Goal: Task Accomplishment & Management: Manage account settings

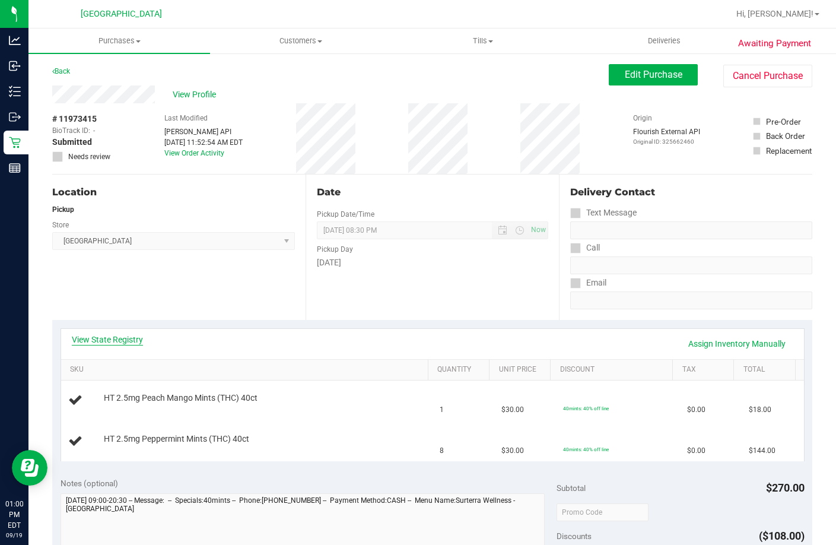
click at [142, 339] on link "View State Registry" at bounding box center [107, 340] width 71 height 12
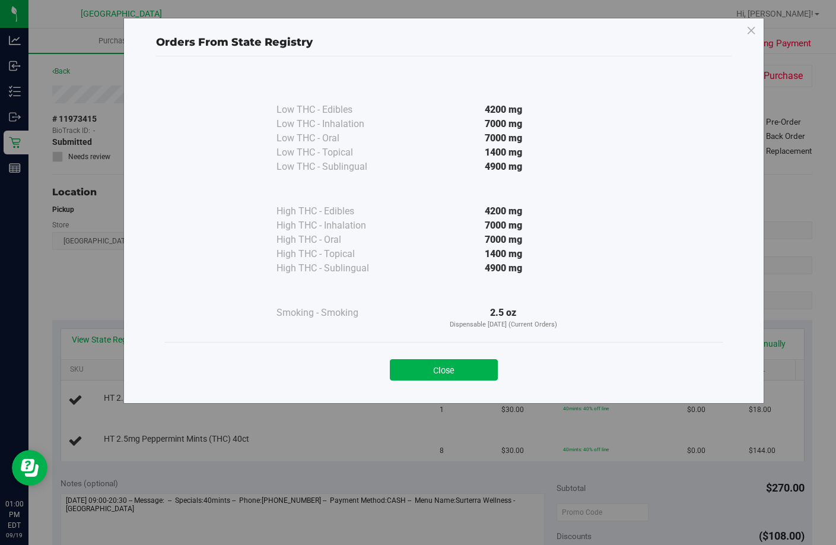
click at [478, 357] on div "Close" at bounding box center [444, 366] width 540 height 30
click at [481, 372] on button "Close" at bounding box center [444, 369] width 108 height 21
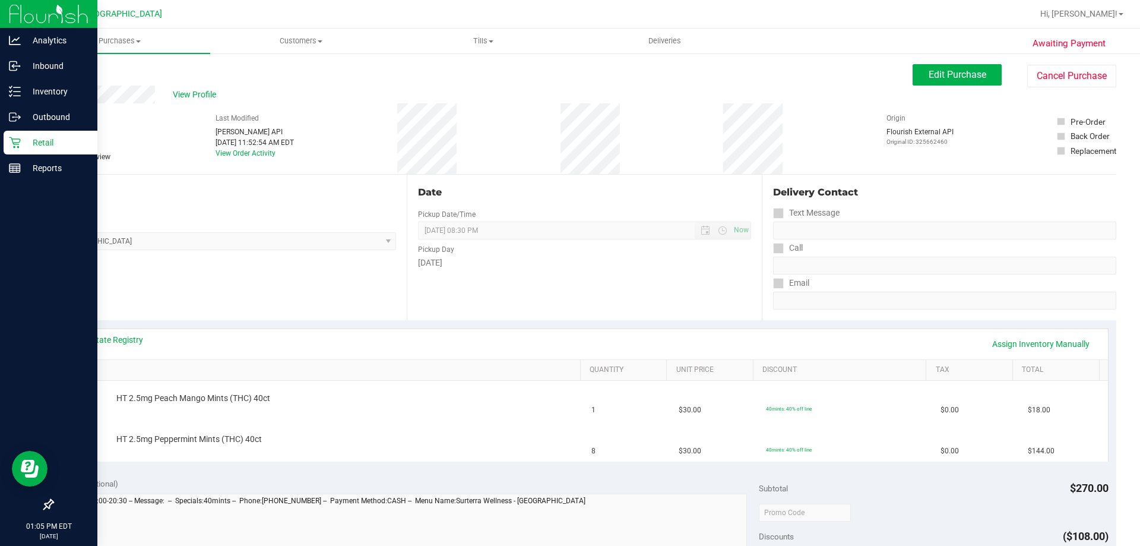
click at [20, 148] on icon at bounding box center [15, 143] width 12 height 12
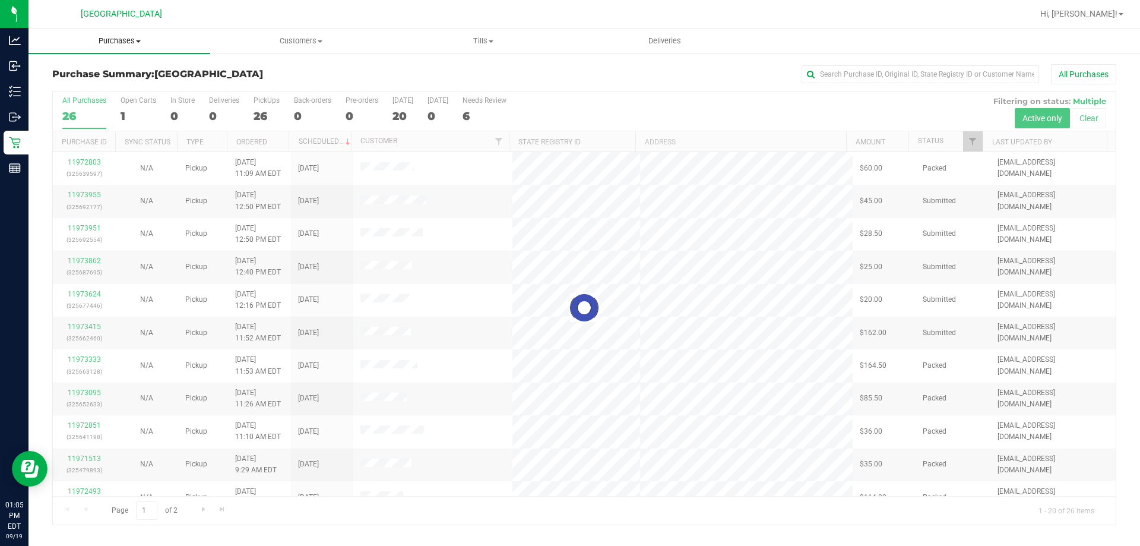
click at [134, 45] on span "Purchases" at bounding box center [119, 41] width 182 height 11
click at [113, 88] on li "Fulfillment" at bounding box center [119, 86] width 182 height 14
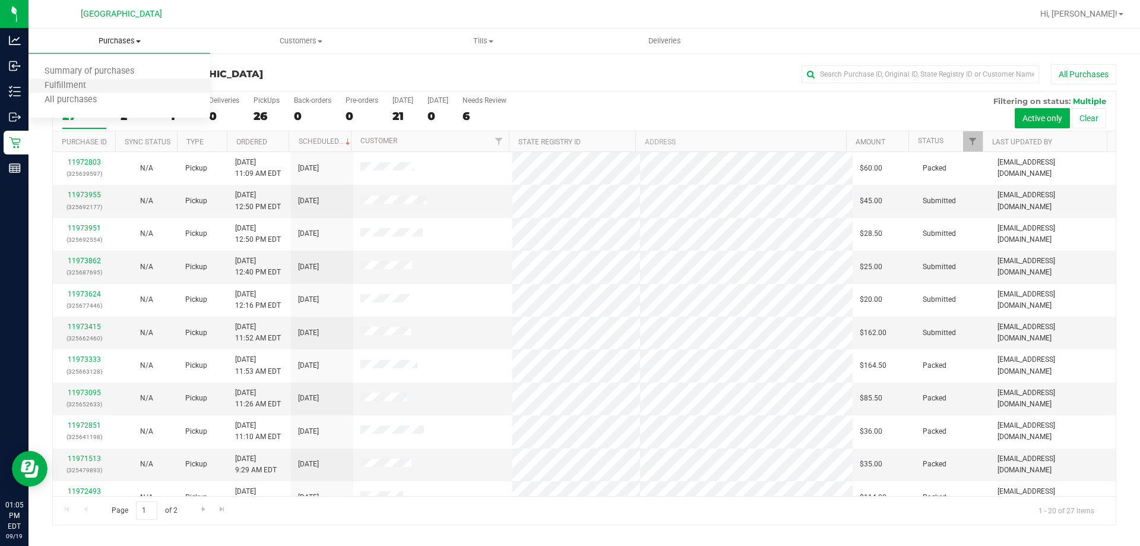
click at [123, 83] on li "Fulfillment" at bounding box center [119, 86] width 182 height 14
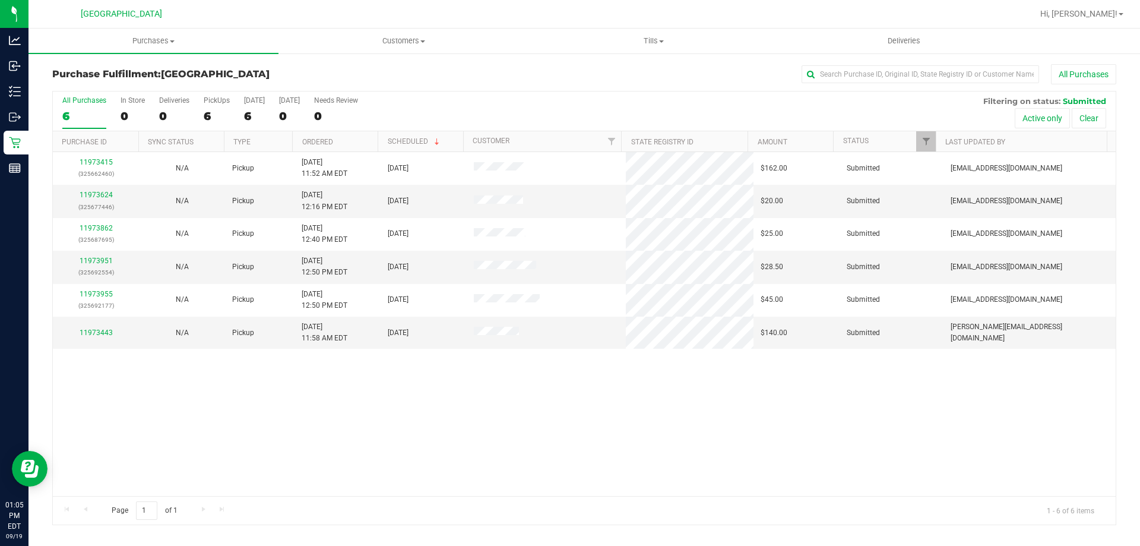
click at [340, 141] on th "Ordered" at bounding box center [334, 141] width 85 height 21
click at [93, 201] on link "11973443" at bounding box center [96, 201] width 33 height 8
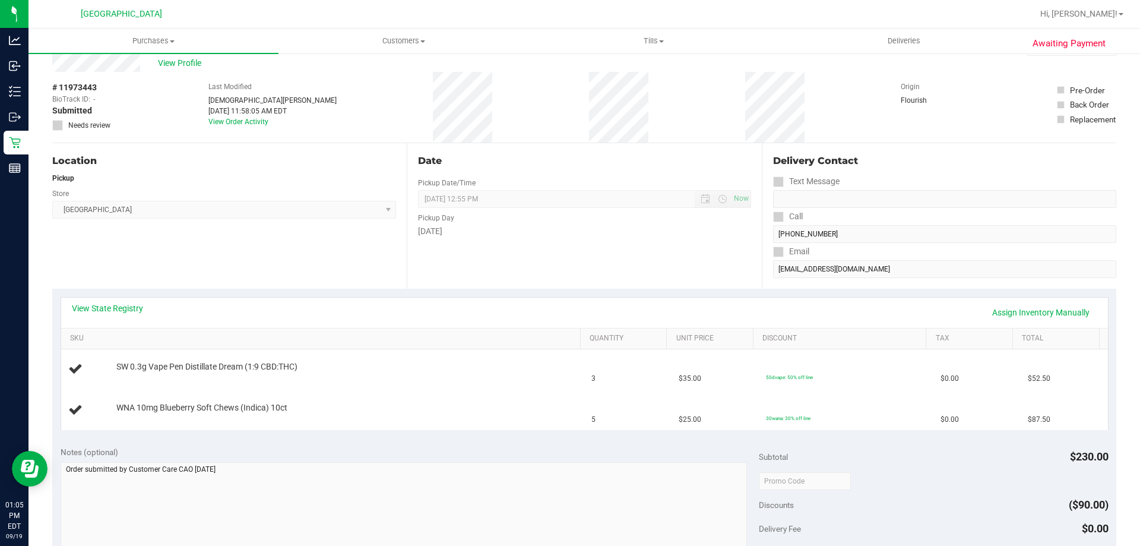
scroll to position [59, 0]
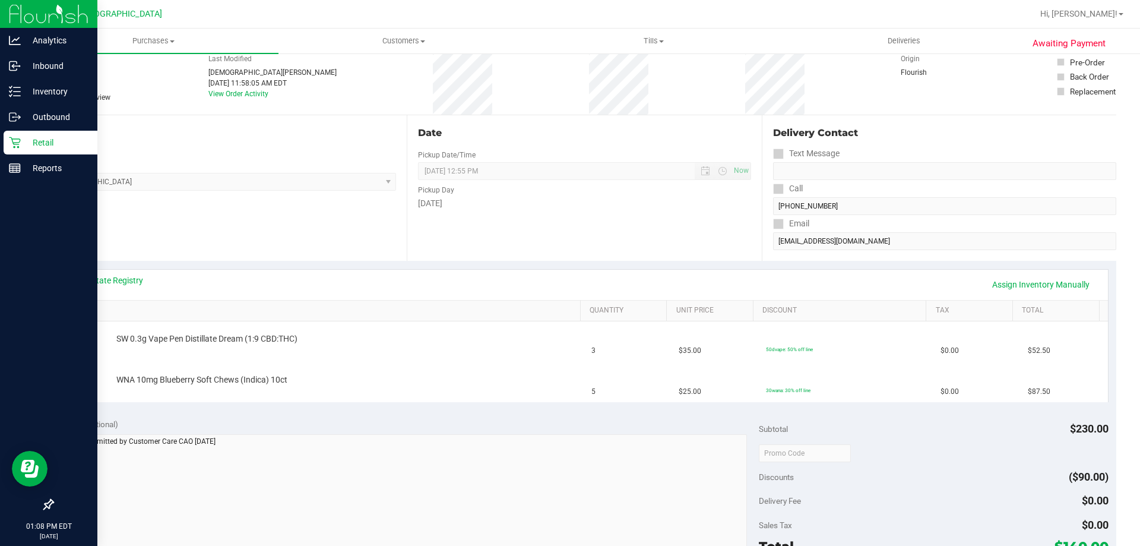
click at [30, 144] on p "Retail" at bounding box center [56, 142] width 71 height 14
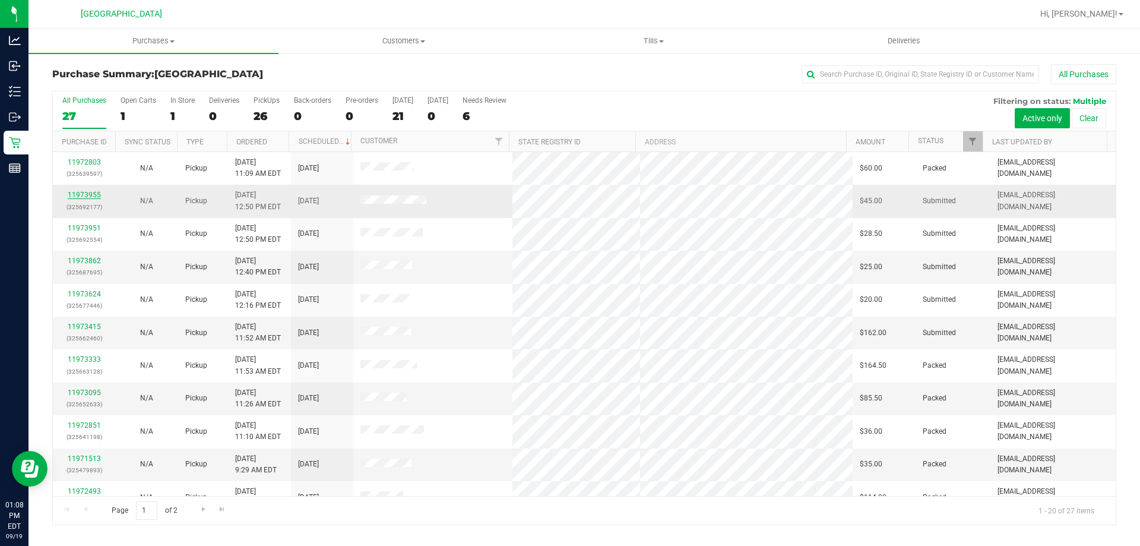
click at [94, 191] on link "11973955" at bounding box center [84, 195] width 33 height 8
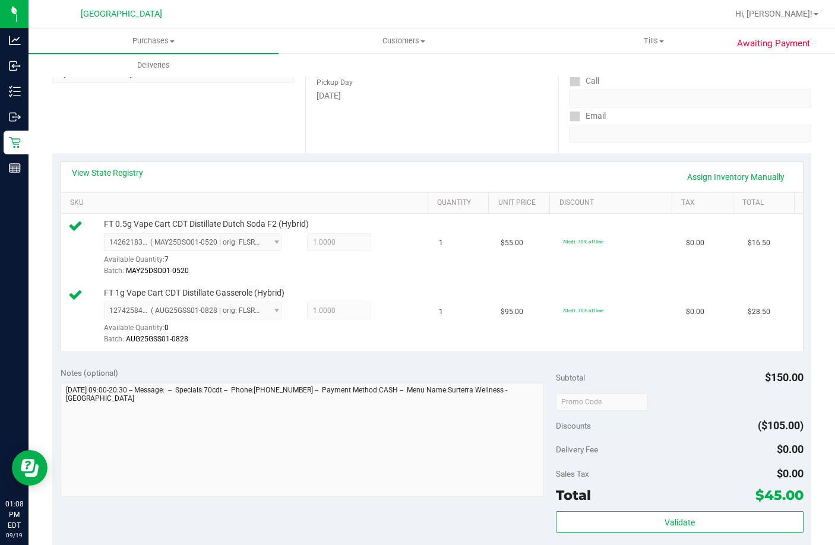
scroll to position [297, 0]
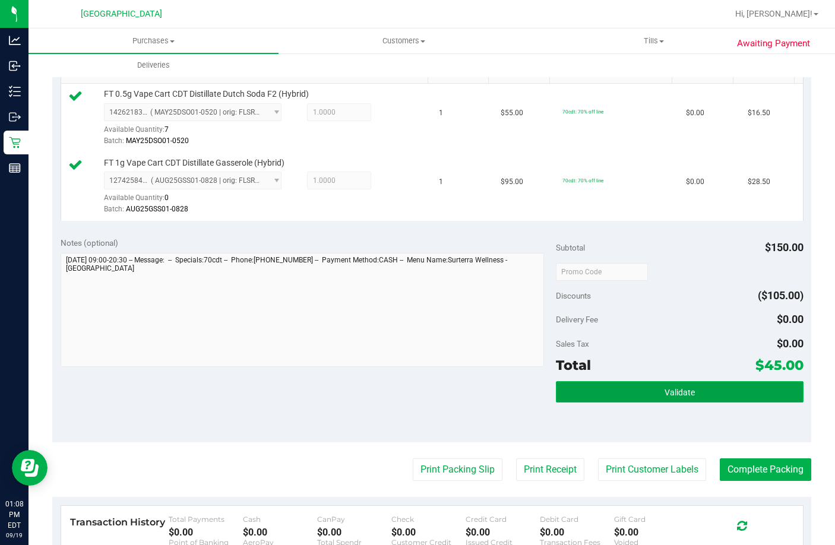
click at [583, 403] on button "Validate" at bounding box center [680, 391] width 248 height 21
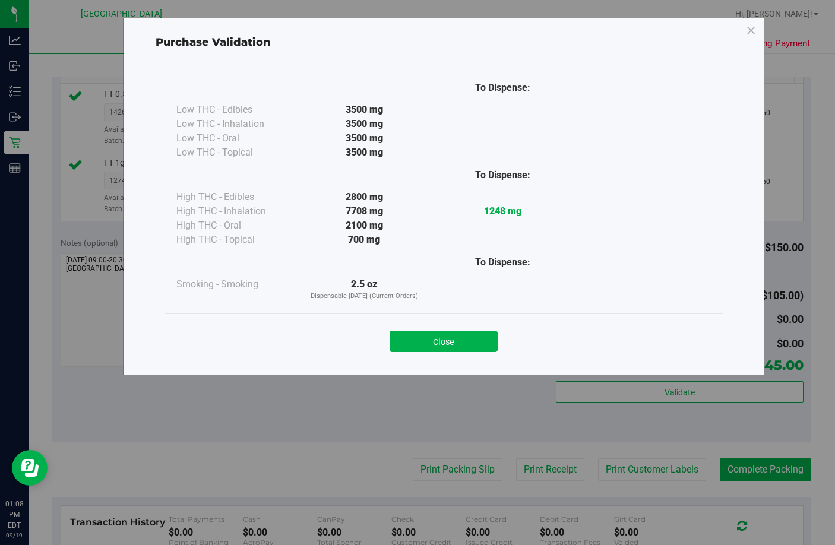
click at [412, 358] on div "Close" at bounding box center [443, 337] width 558 height 48
click at [415, 345] on button "Close" at bounding box center [443, 341] width 108 height 21
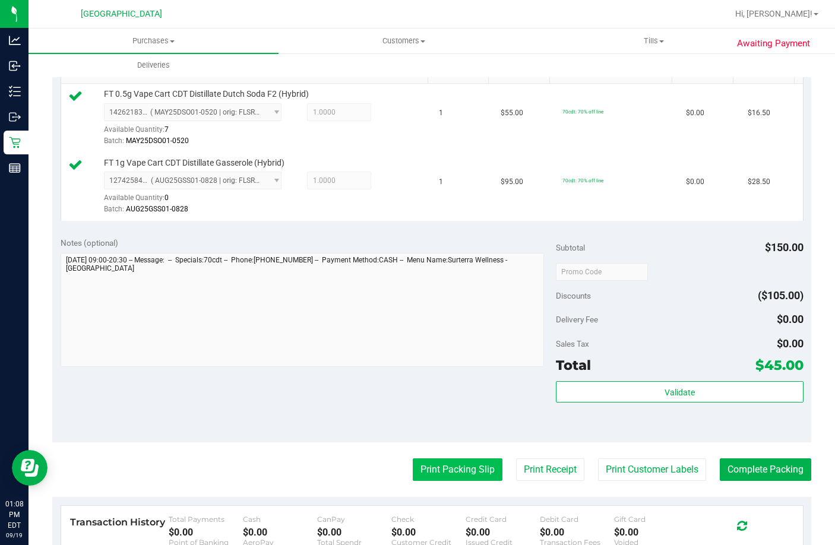
click at [440, 481] on button "Print Packing Slip" at bounding box center [458, 469] width 90 height 23
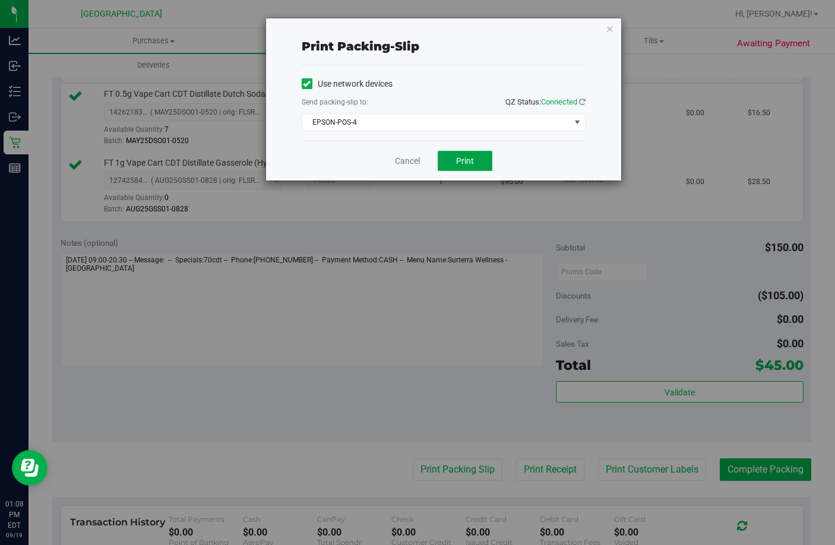
click at [459, 159] on span "Print" at bounding box center [465, 160] width 18 height 9
click at [406, 159] on link "Cancel" at bounding box center [407, 161] width 25 height 12
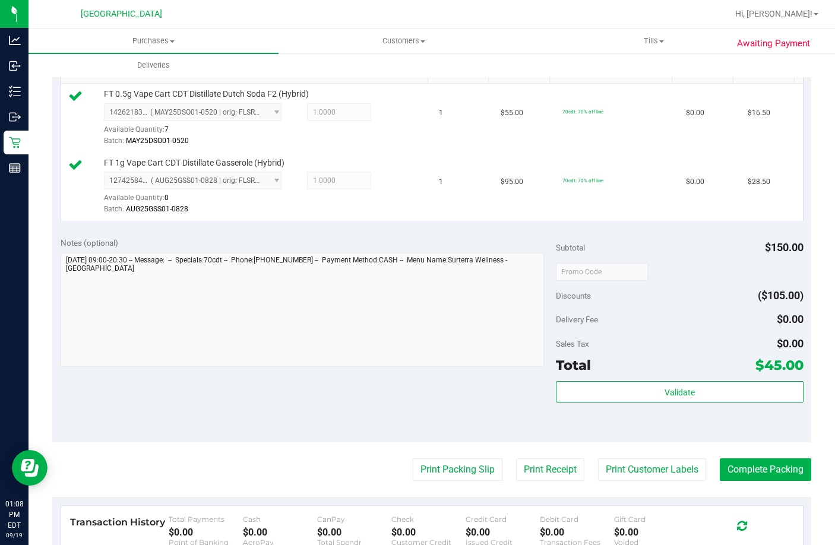
click at [753, 490] on purchase-details "Back Edit Purchase Cancel Purchase View Profile # 11973955 BioTrack ID: - Submi…" at bounding box center [431, 247] width 759 height 961
click at [760, 481] on button "Complete Packing" at bounding box center [765, 469] width 91 height 23
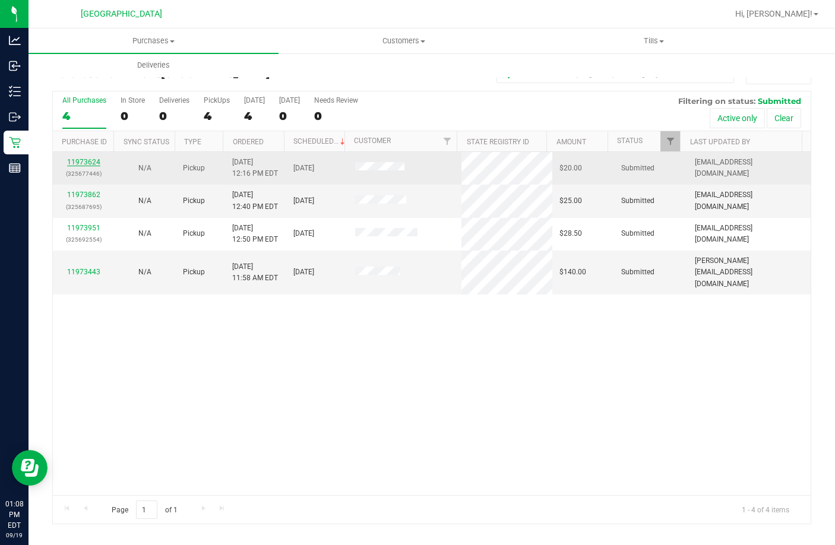
click at [92, 164] on link "11973624" at bounding box center [83, 162] width 33 height 8
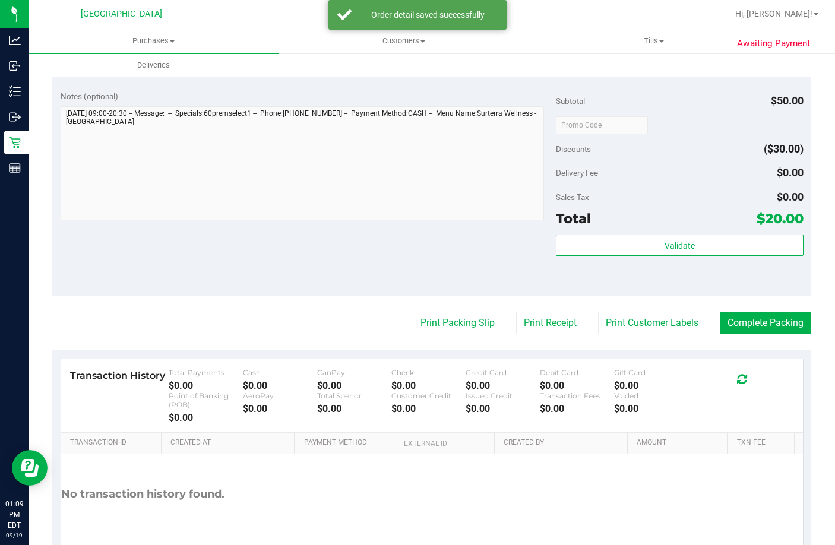
scroll to position [451, 0]
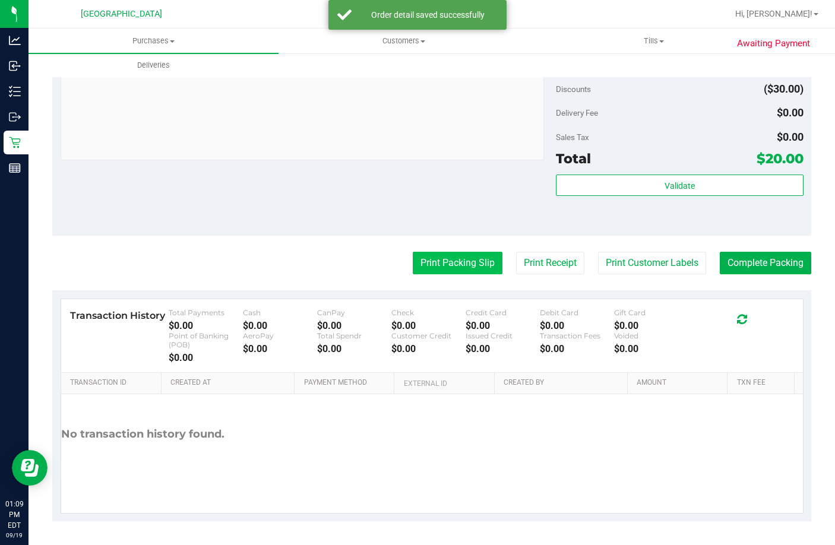
click at [454, 260] on button "Print Packing Slip" at bounding box center [458, 263] width 90 height 23
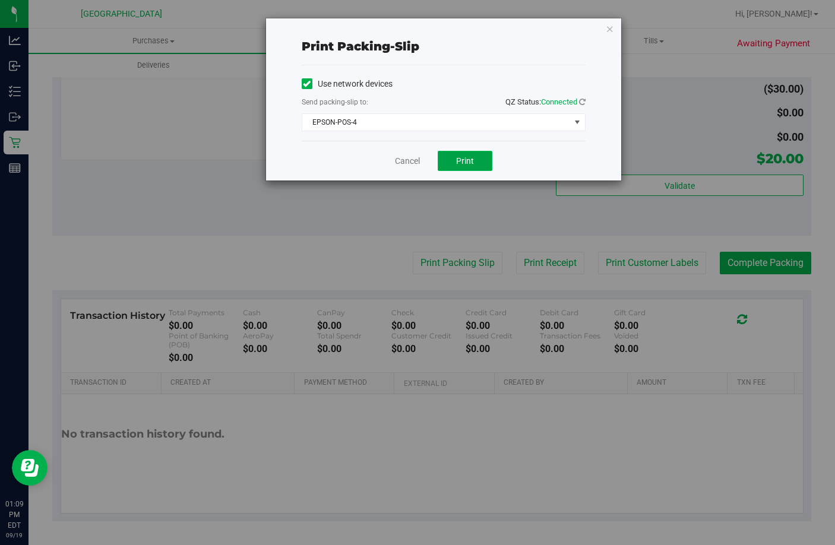
click at [468, 159] on span "Print" at bounding box center [465, 160] width 18 height 9
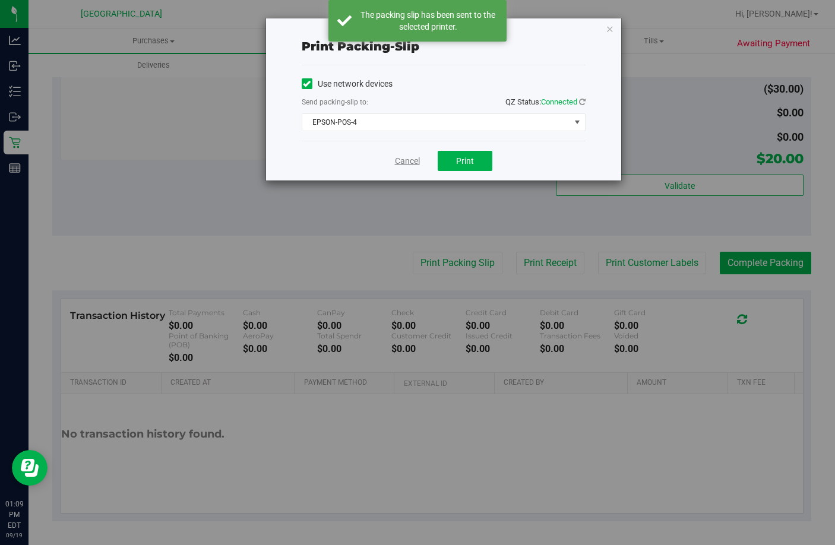
click at [407, 159] on link "Cancel" at bounding box center [407, 161] width 25 height 12
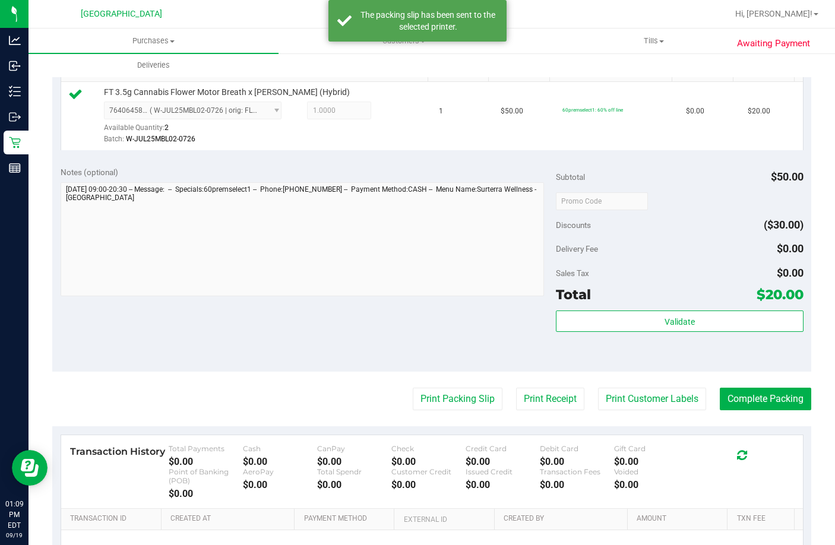
scroll to position [300, 0]
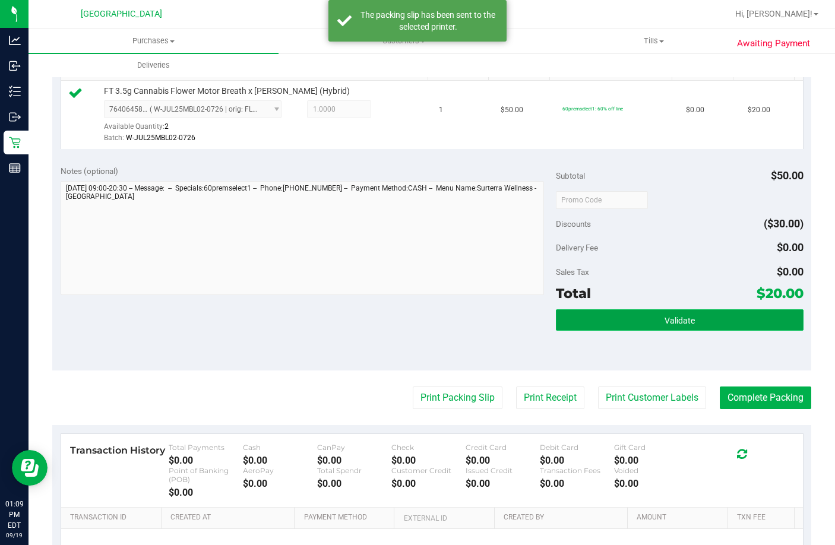
click at [607, 331] on button "Validate" at bounding box center [680, 319] width 248 height 21
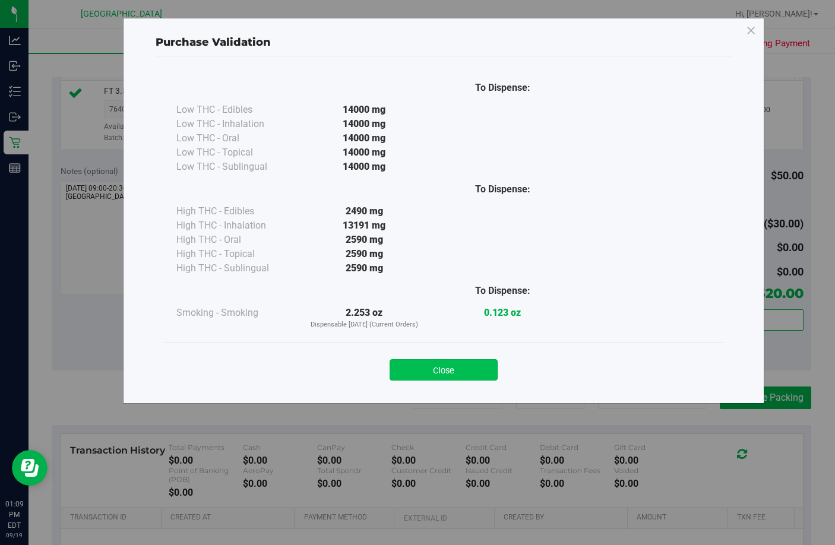
click at [448, 362] on button "Close" at bounding box center [443, 369] width 108 height 21
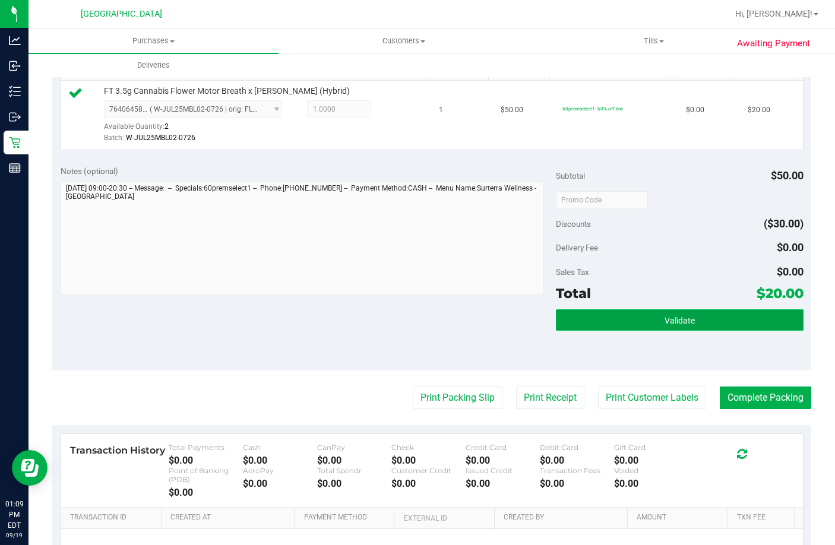
click at [692, 331] on button "Validate" at bounding box center [680, 319] width 248 height 21
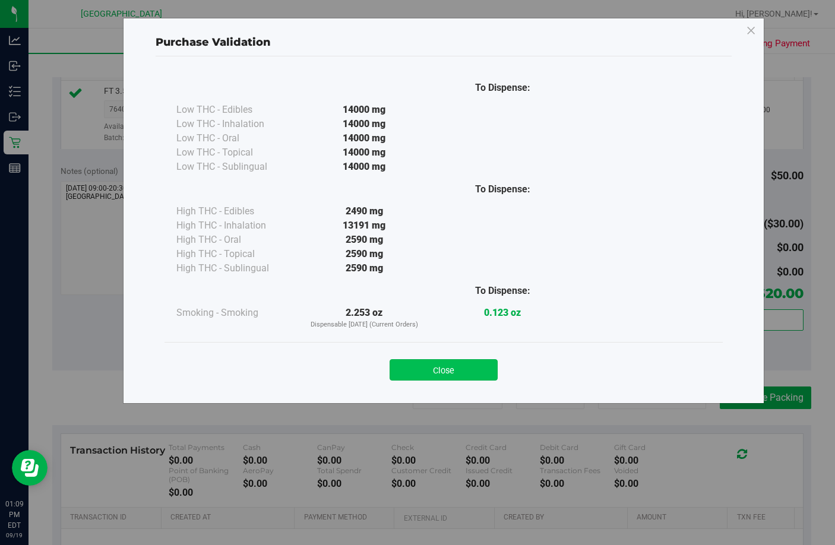
click at [466, 360] on button "Close" at bounding box center [443, 369] width 108 height 21
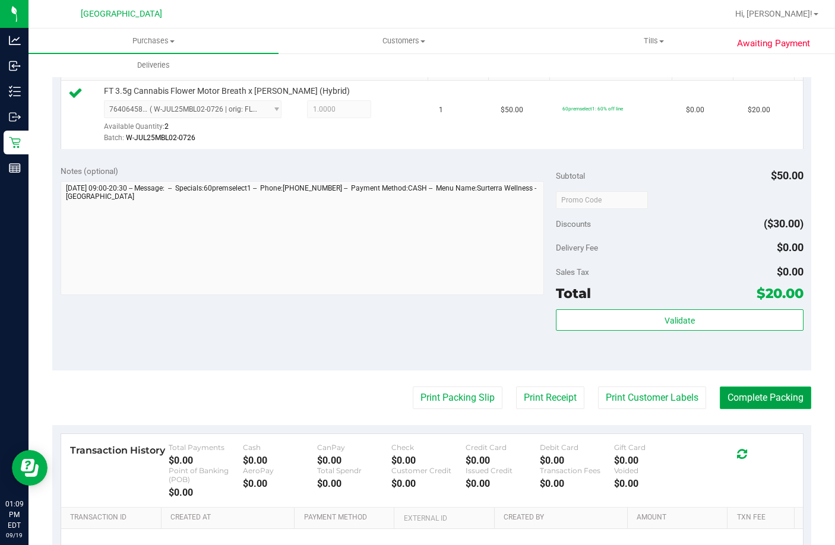
click at [753, 405] on button "Complete Packing" at bounding box center [765, 397] width 91 height 23
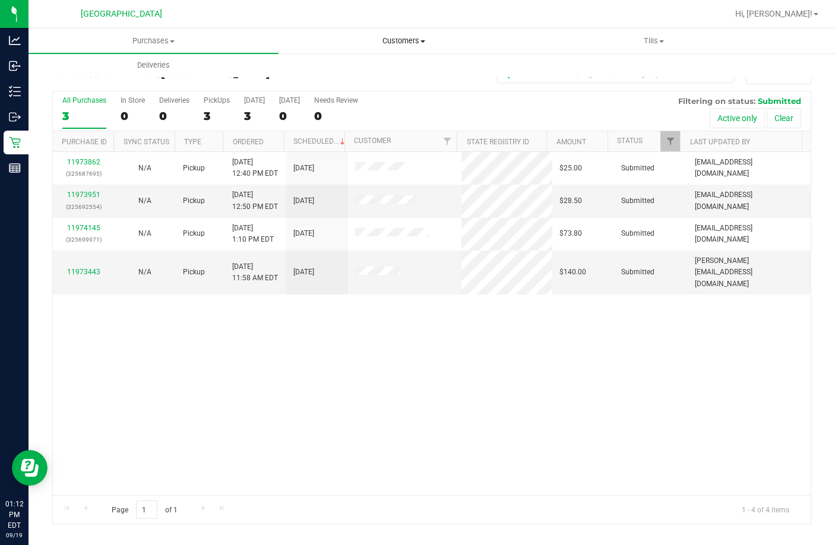
click at [419, 40] on span "Customers" at bounding box center [403, 41] width 249 height 11
click at [387, 75] on li "All customers" at bounding box center [403, 72] width 250 height 14
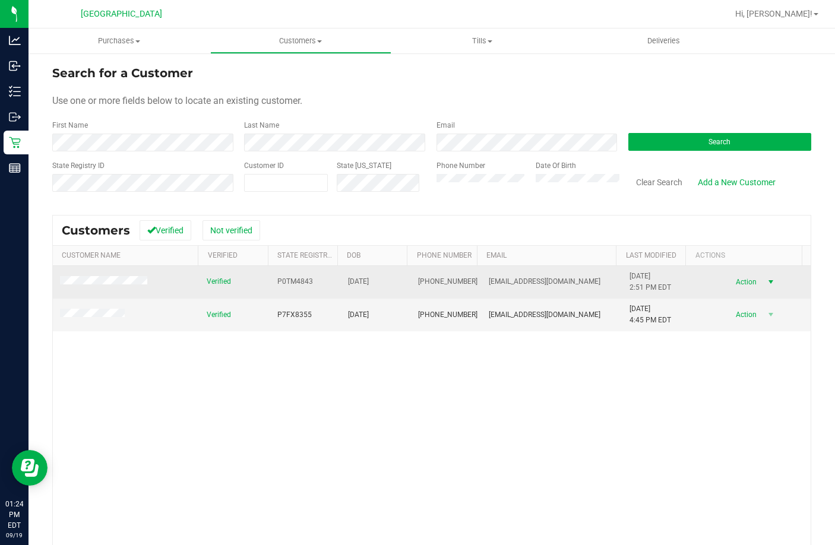
click at [766, 278] on span "select" at bounding box center [770, 281] width 9 height 9
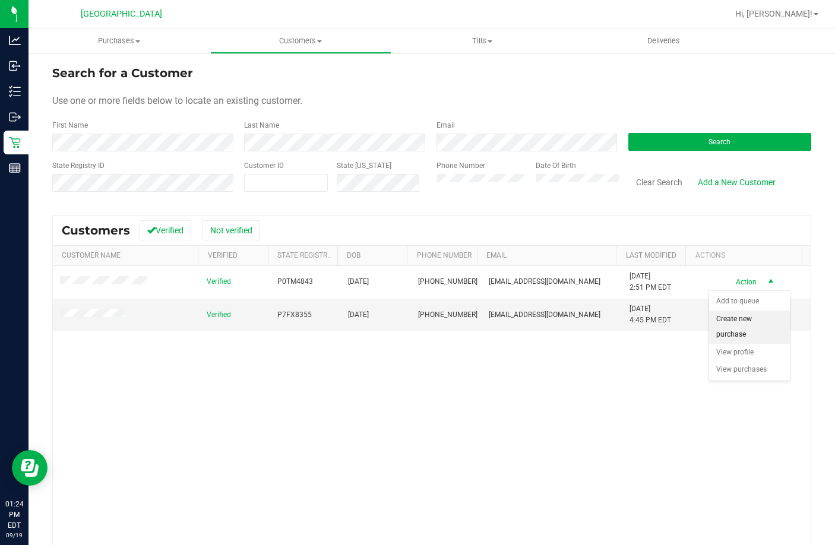
click at [749, 323] on li "Create new purchase" at bounding box center [749, 326] width 81 height 33
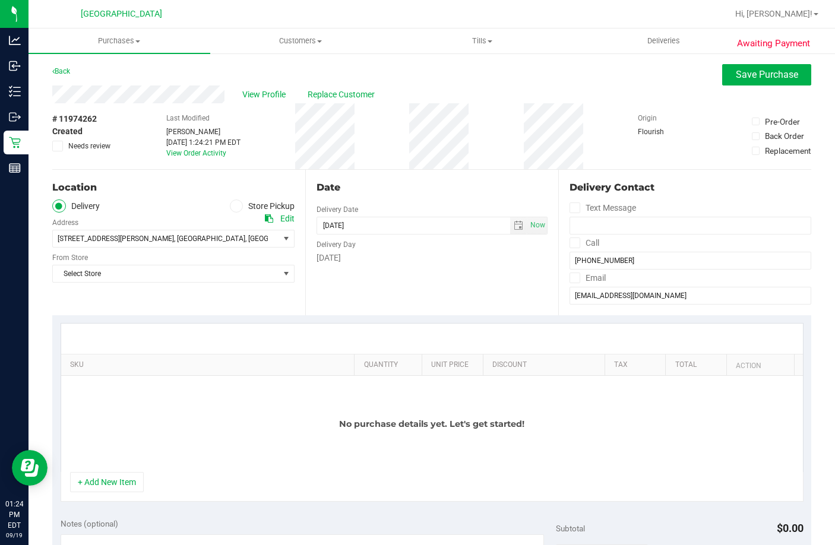
click at [247, 205] on label "Store Pickup" at bounding box center [262, 206] width 65 height 14
click at [0, 0] on input "Store Pickup" at bounding box center [0, 0] width 0 height 0
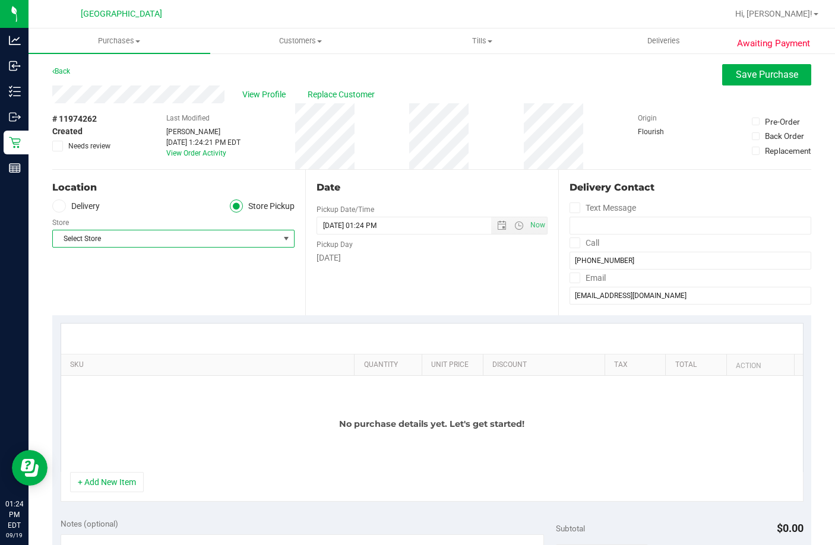
click at [252, 237] on span "Select Store" at bounding box center [166, 238] width 226 height 17
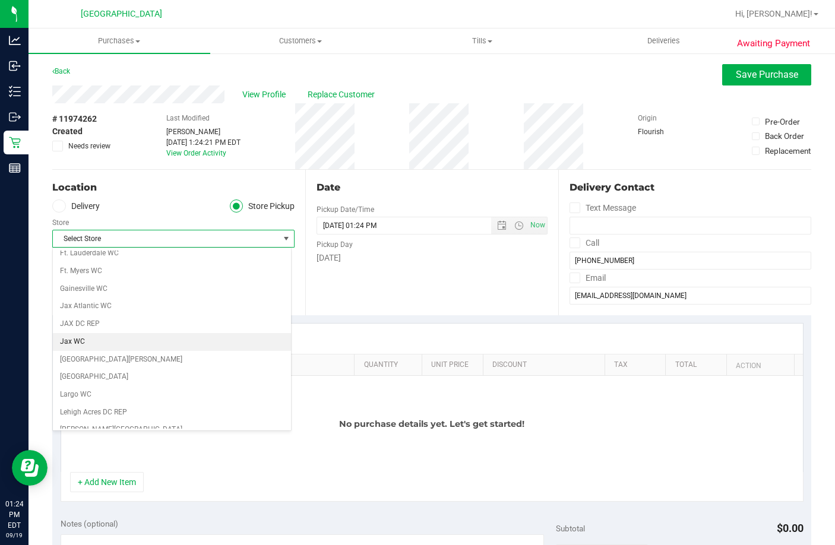
scroll to position [237, 0]
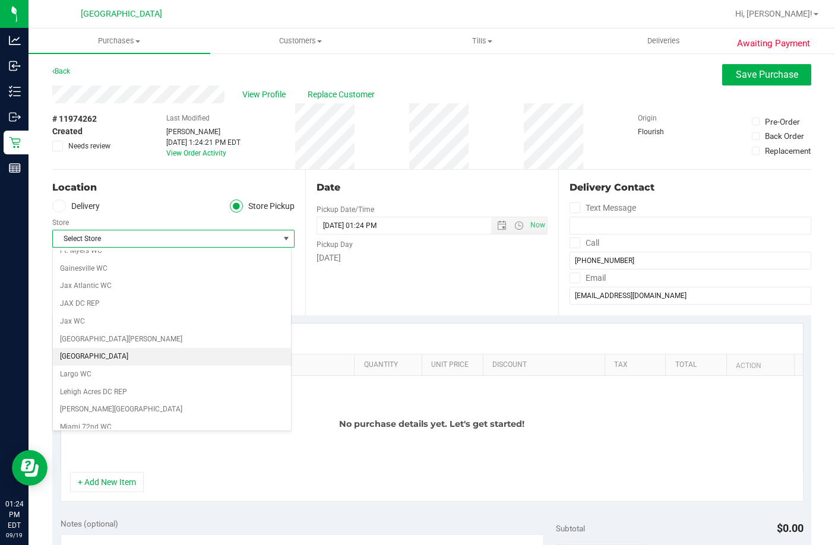
click at [113, 359] on li "[GEOGRAPHIC_DATA]" at bounding box center [172, 357] width 238 height 18
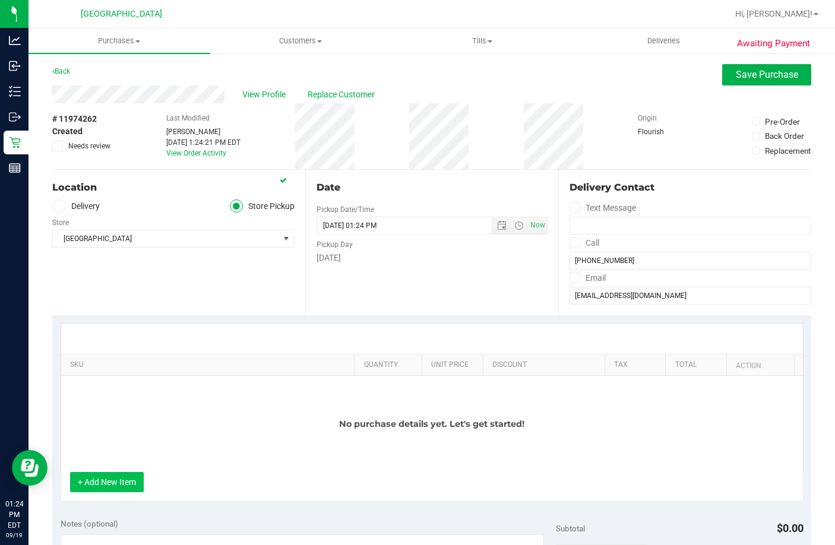
click at [113, 481] on button "+ Add New Item" at bounding box center [107, 482] width 74 height 20
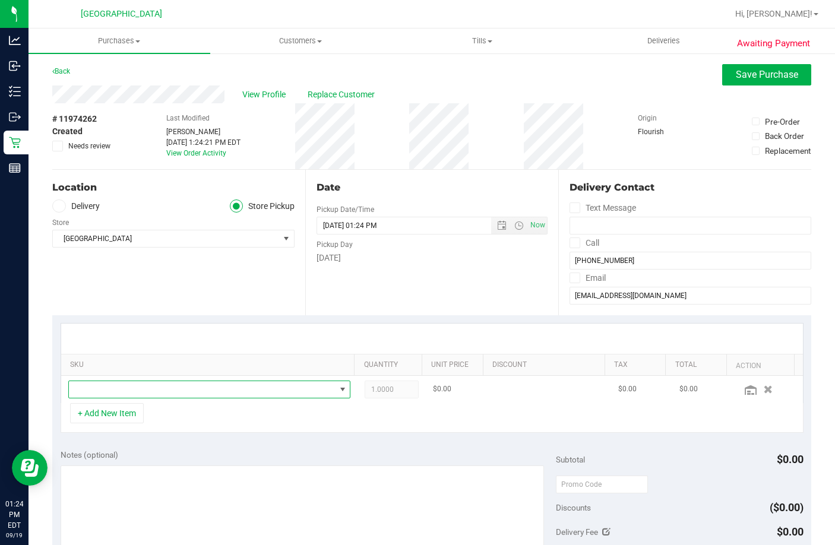
click at [144, 382] on span "NO DATA FOUND" at bounding box center [202, 389] width 267 height 17
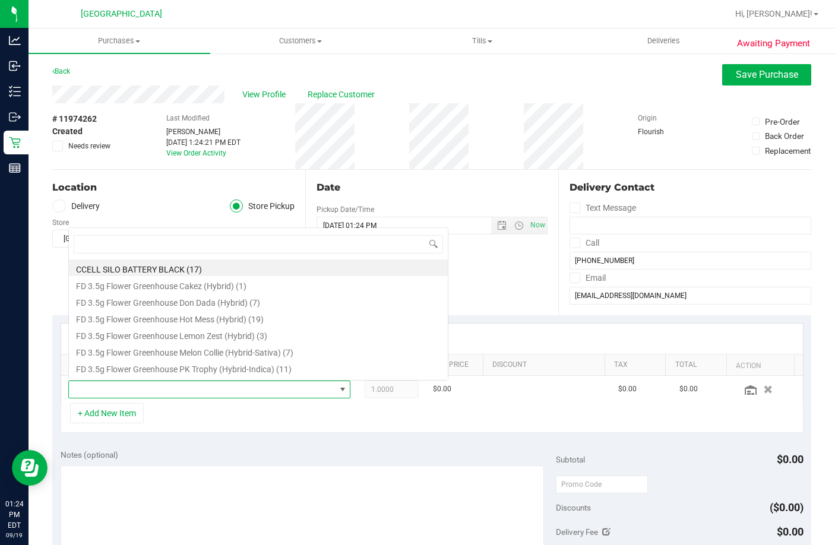
scroll to position [18, 271]
type input "aml"
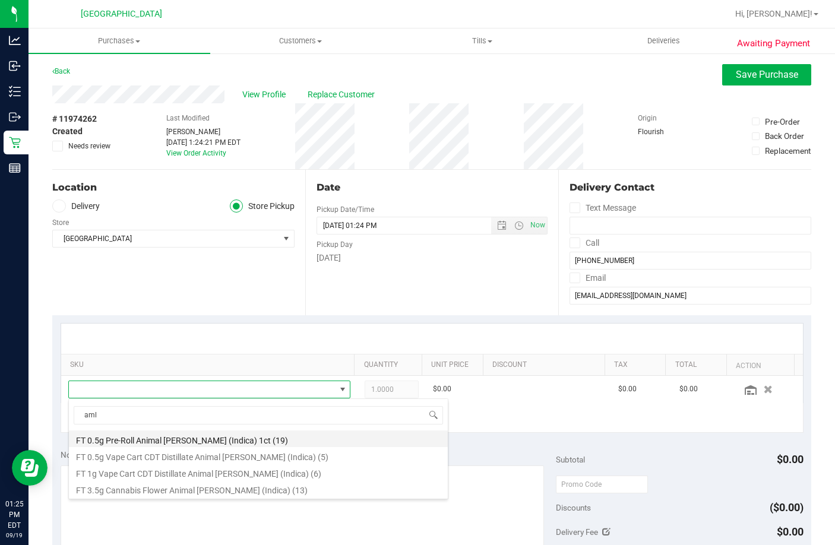
click at [279, 442] on li "FT 0.5g Pre-Roll Animal [PERSON_NAME] (Indica) 1ct (19)" at bounding box center [258, 438] width 379 height 17
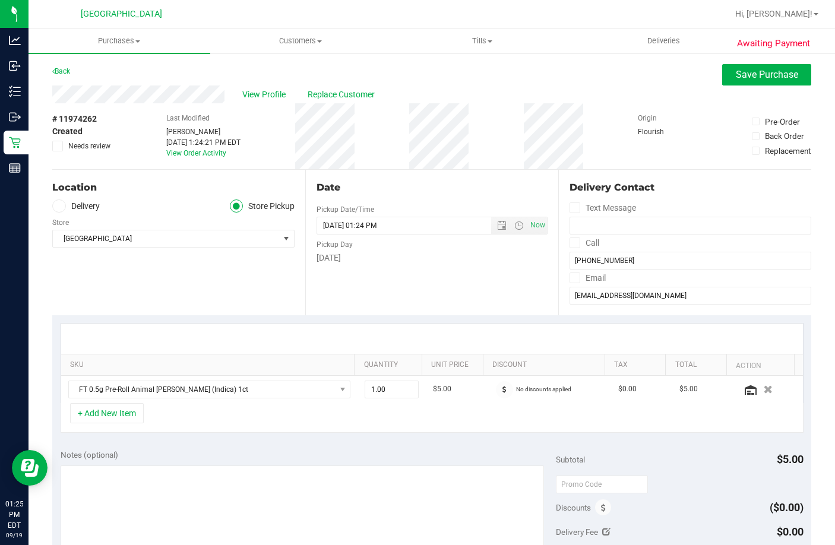
click at [281, 448] on div "Notes (optional) Subtotal $5.00 Discounts ($0.00) Delivery Fee $0.00 Sales Tax …" at bounding box center [431, 548] width 759 height 214
click at [122, 414] on button "+ Add New Item" at bounding box center [107, 413] width 74 height 20
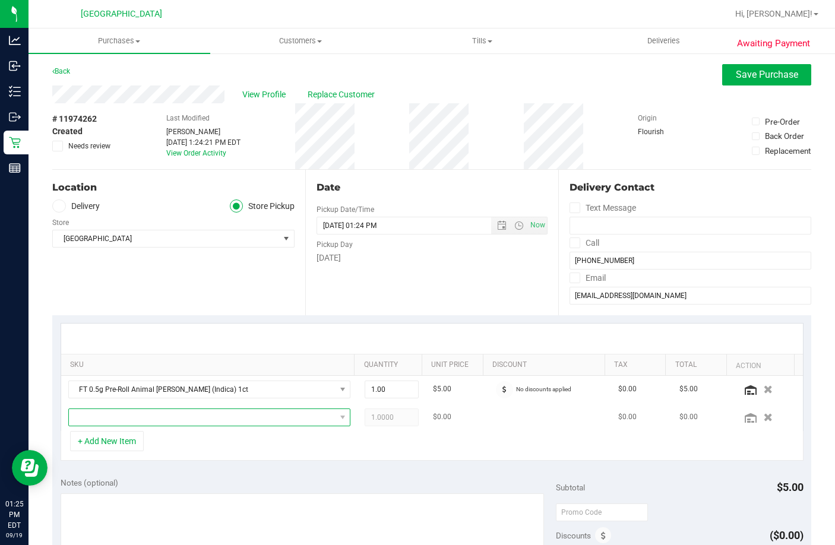
click at [134, 422] on span "NO DATA FOUND" at bounding box center [202, 417] width 267 height 17
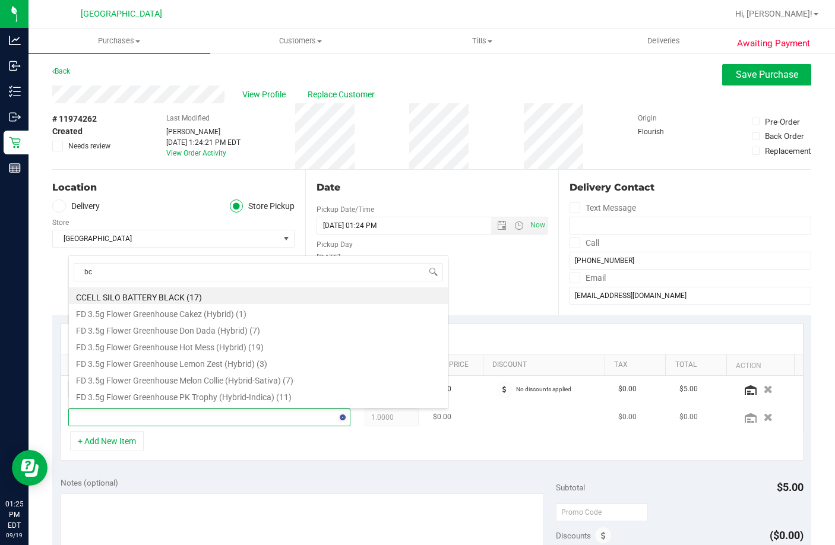
type input "bct"
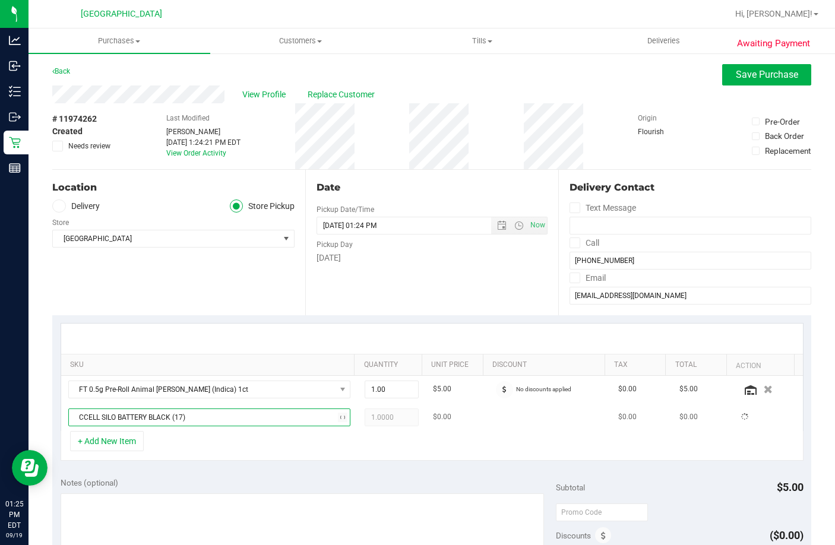
click at [138, 420] on span "CCELL SILO BATTERY BLACK (17)" at bounding box center [202, 417] width 267 height 17
click at [180, 420] on span "CCELL SILO BATTERY BLACK" at bounding box center [202, 417] width 267 height 17
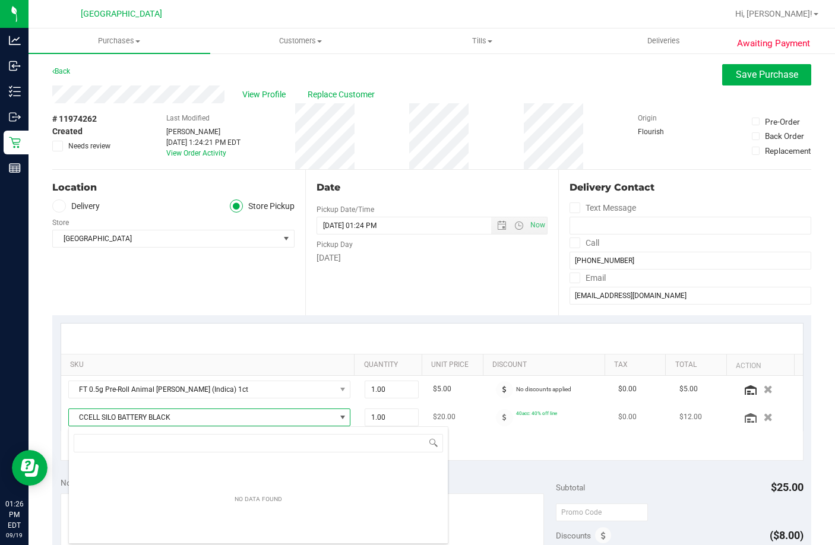
scroll to position [18, 275]
type input "bct"
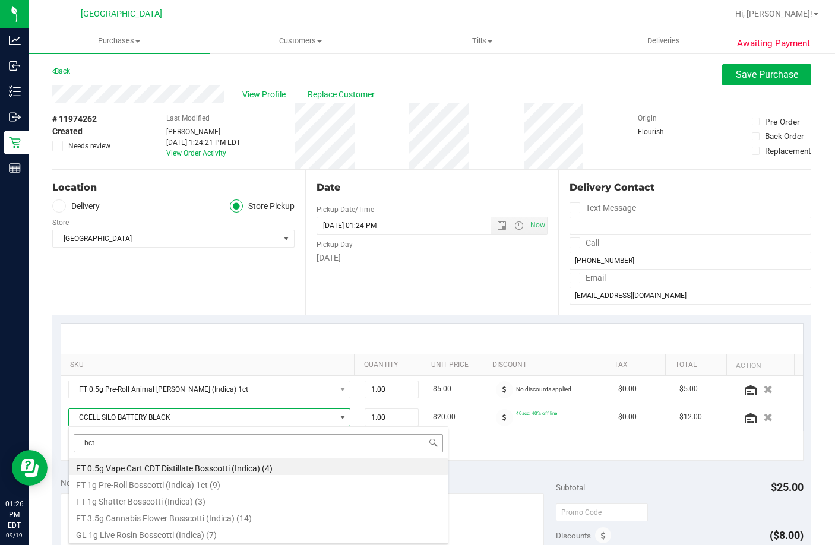
scroll to position [18, 271]
click at [221, 466] on li "FT 0.5g Vape Cart CDT Distillate Bosscotti (Indica) (4)" at bounding box center [258, 466] width 379 height 17
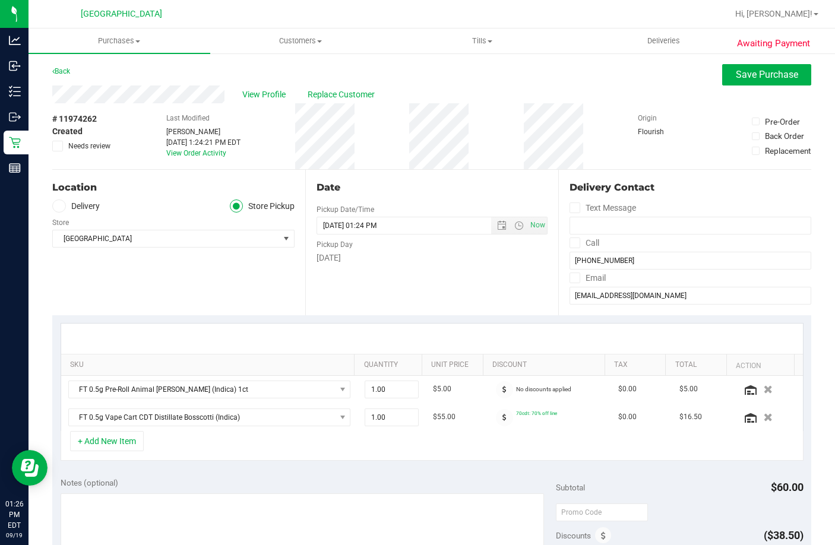
click at [745, 86] on div "View Profile Replace Customer" at bounding box center [431, 94] width 759 height 18
click at [746, 74] on span "Save Purchase" at bounding box center [767, 74] width 62 height 11
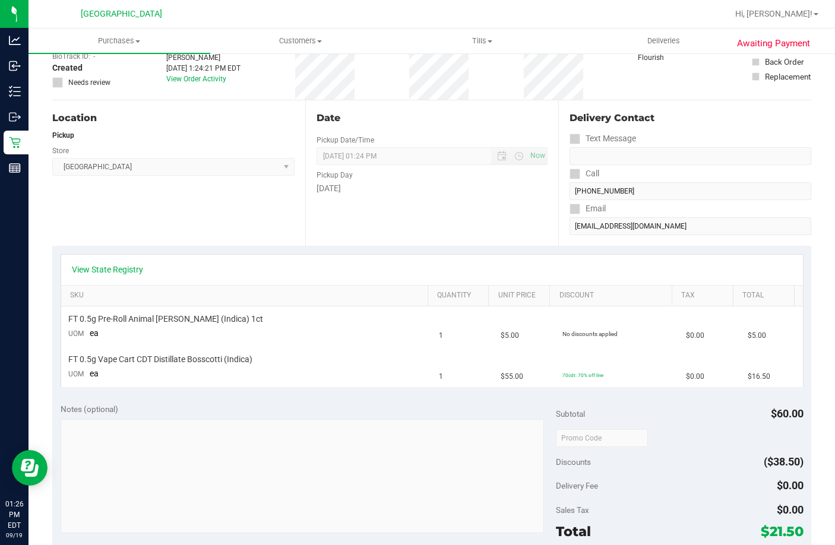
scroll to position [178, 0]
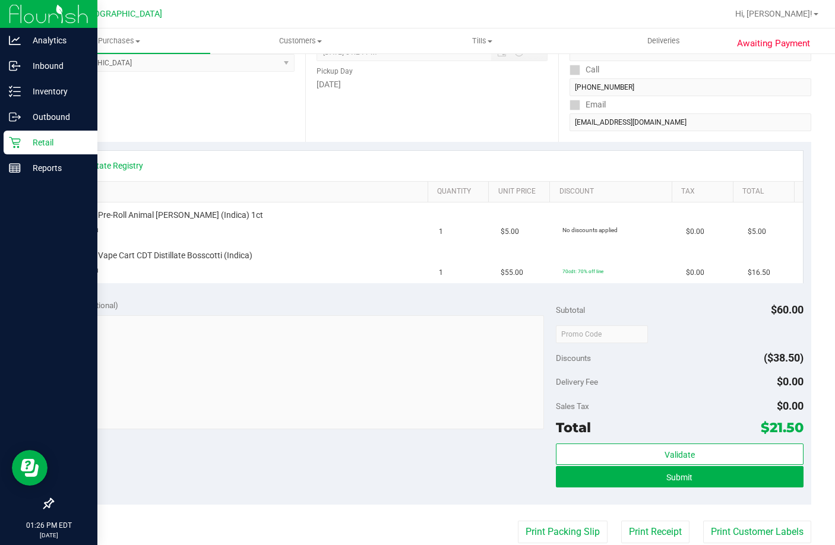
click at [23, 144] on p "Retail" at bounding box center [56, 142] width 71 height 14
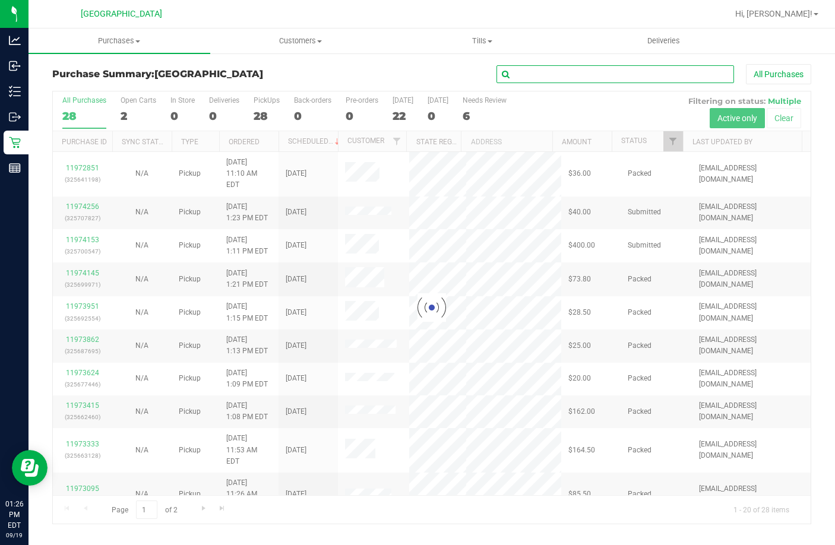
click at [559, 77] on input "text" at bounding box center [614, 74] width 237 height 18
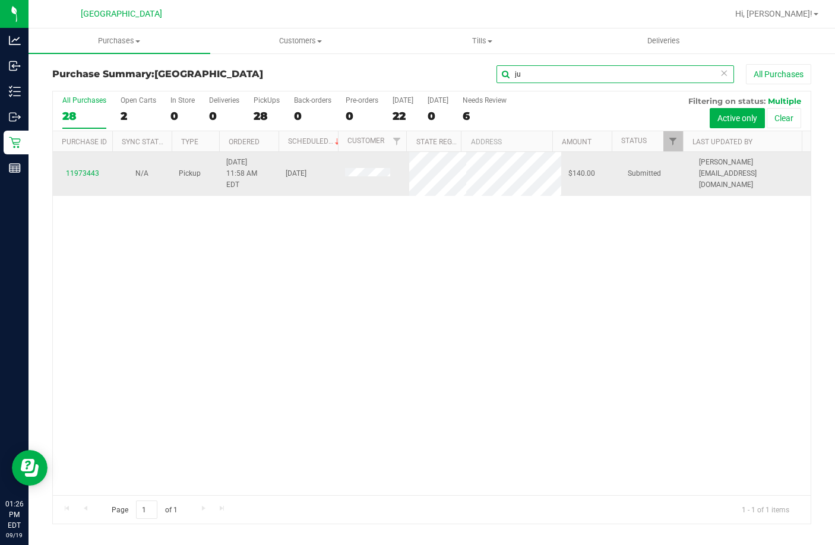
type input "ju"
click at [83, 168] on div "11973443" at bounding box center [82, 173] width 45 height 11
click at [90, 169] on link "11973443" at bounding box center [82, 173] width 33 height 8
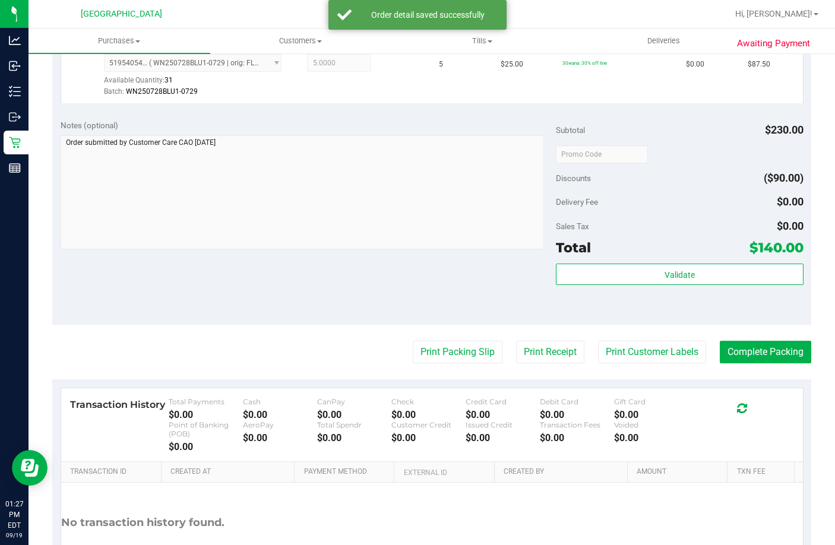
scroll to position [416, 0]
click at [606, 290] on div "Subtotal $230.00 Discounts ($90.00) Delivery Fee $0.00 Sales Tax $0.00 Total $1…" at bounding box center [680, 217] width 248 height 198
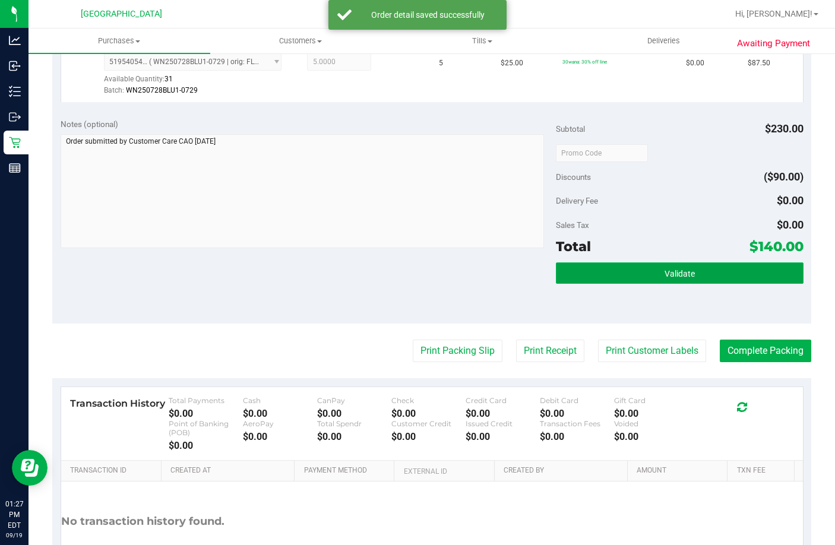
click at [611, 284] on button "Validate" at bounding box center [680, 272] width 248 height 21
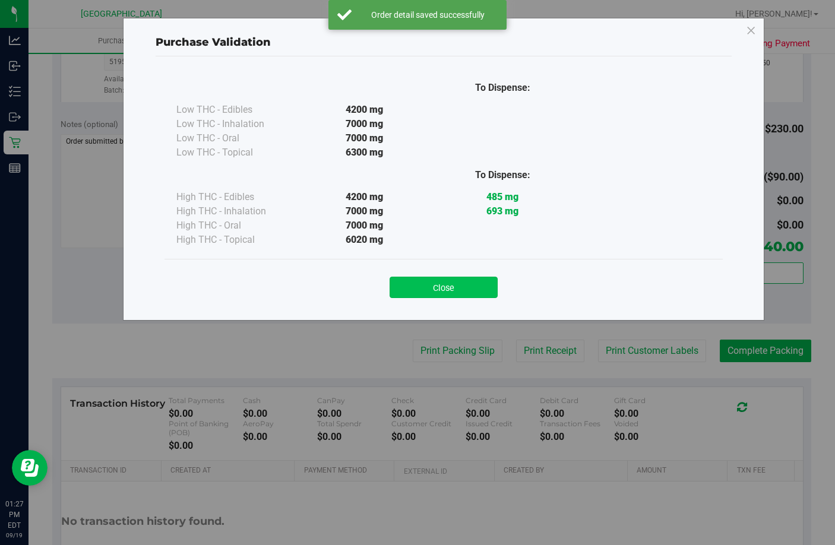
click at [458, 293] on button "Close" at bounding box center [443, 287] width 108 height 21
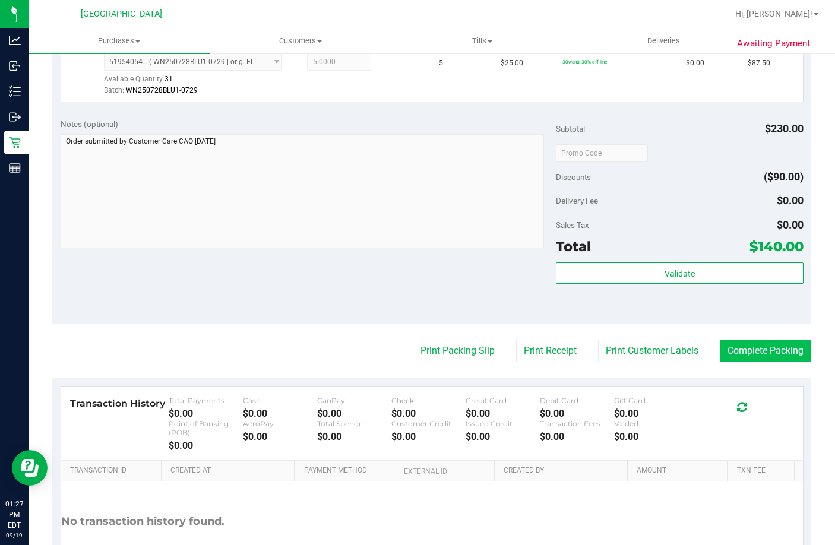
drag, startPoint x: 745, startPoint y: 370, endPoint x: 746, endPoint y: 381, distance: 10.7
click at [746, 370] on purchase-details "Back Edit Purchase Cancel Purchase View Profile # 11973443 BioTrack ID: - Submi…" at bounding box center [431, 129] width 759 height 961
click at [747, 362] on button "Complete Packing" at bounding box center [765, 351] width 91 height 23
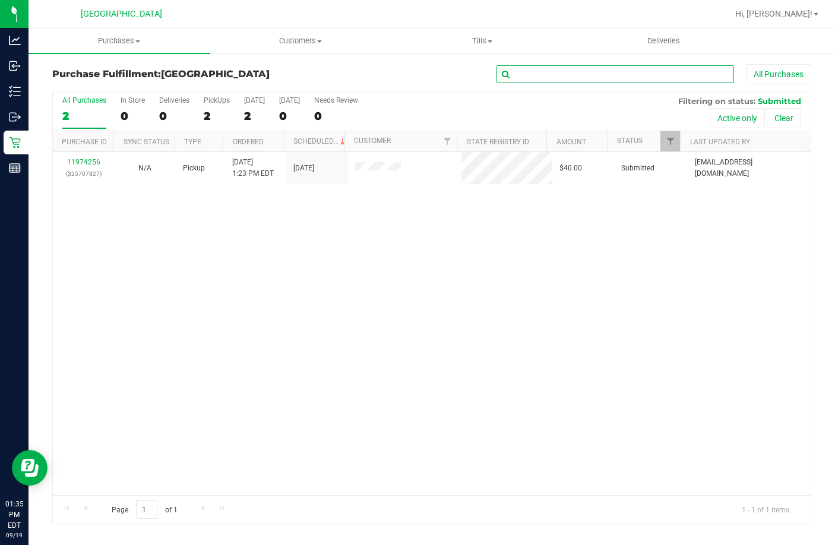
click at [530, 79] on input "text" at bounding box center [614, 74] width 237 height 18
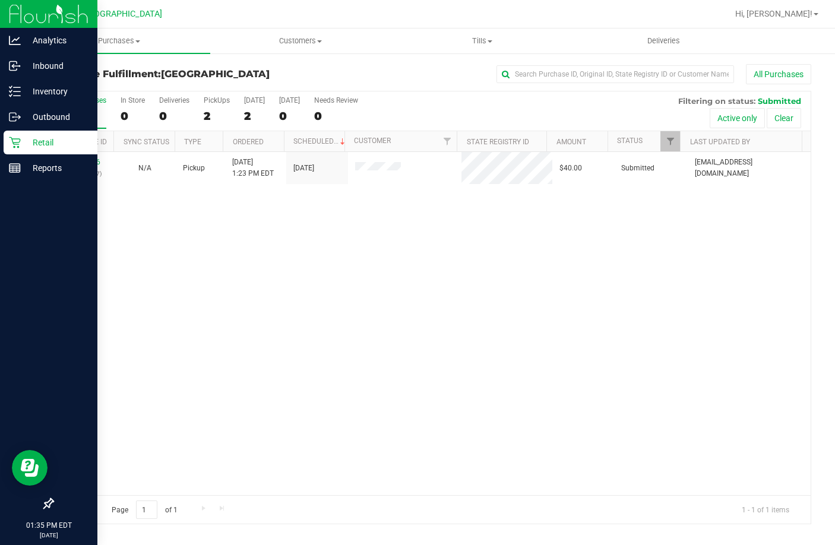
click at [19, 138] on icon at bounding box center [15, 143] width 12 height 12
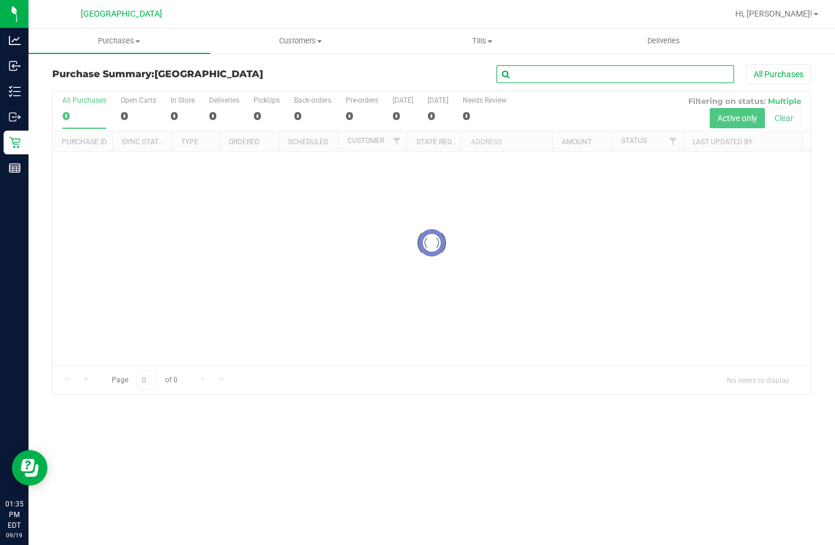
click at [521, 75] on input "text" at bounding box center [614, 74] width 237 height 18
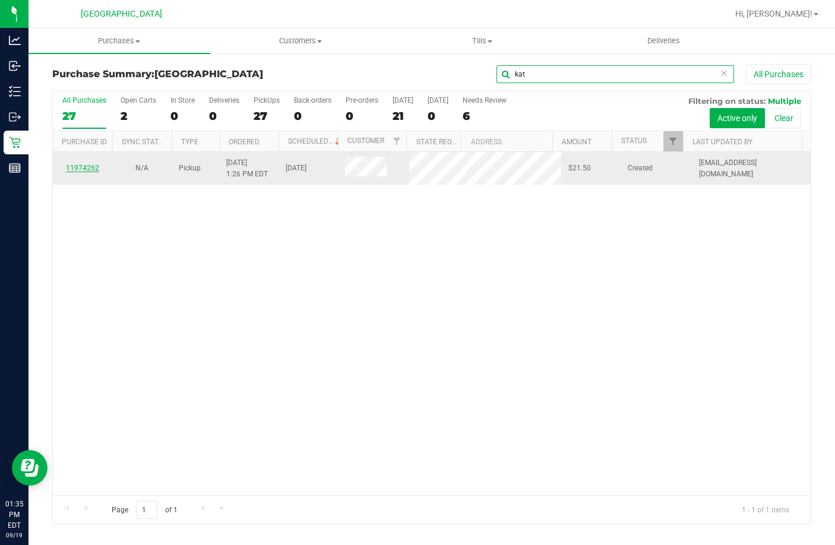
type input "kat"
click at [86, 172] on link "11974262" at bounding box center [82, 168] width 33 height 8
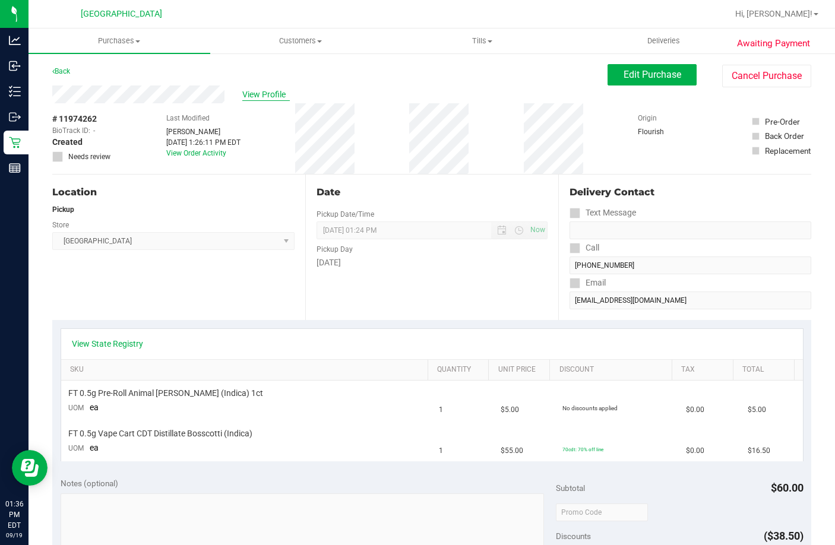
click at [249, 93] on span "View Profile" at bounding box center [265, 94] width 47 height 12
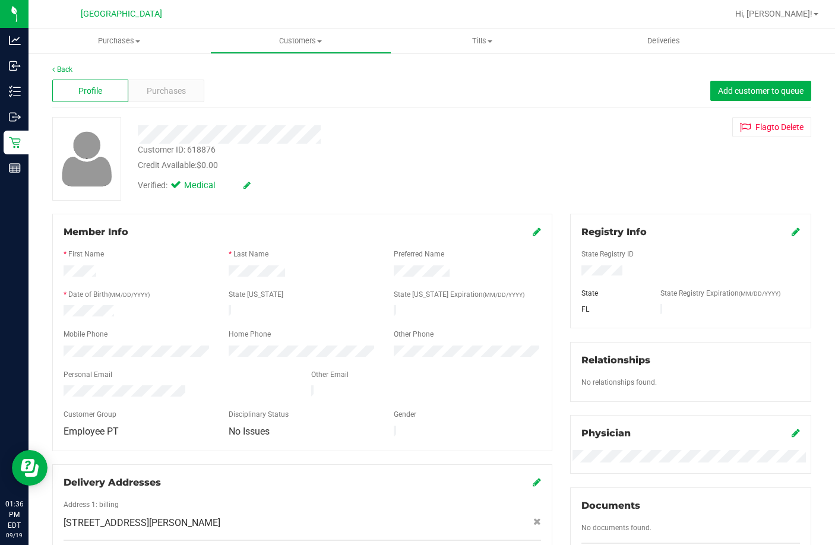
click at [204, 146] on div "Customer ID: 618876" at bounding box center [177, 150] width 78 height 12
copy div "618876"
click at [175, 85] on span "Purchases" at bounding box center [166, 91] width 39 height 12
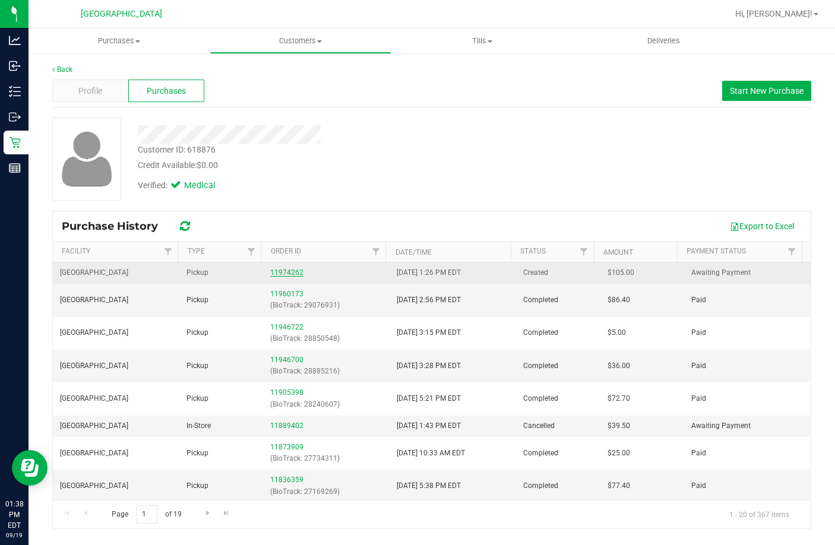
click at [277, 271] on link "11974262" at bounding box center [286, 272] width 33 height 8
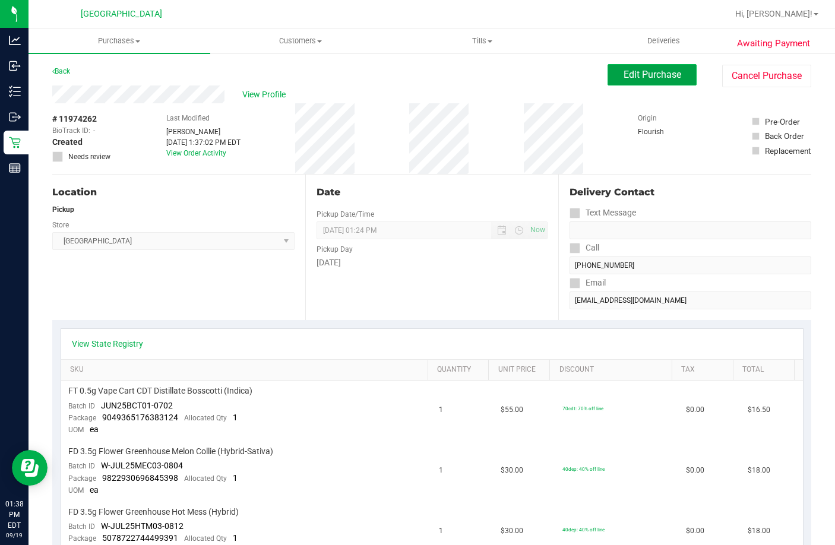
click at [665, 83] on button "Edit Purchase" at bounding box center [651, 74] width 89 height 21
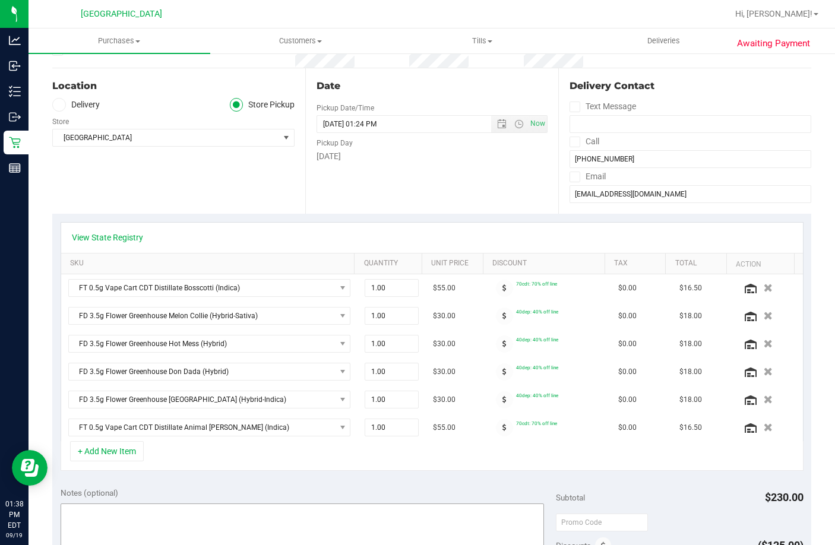
scroll to position [297, 0]
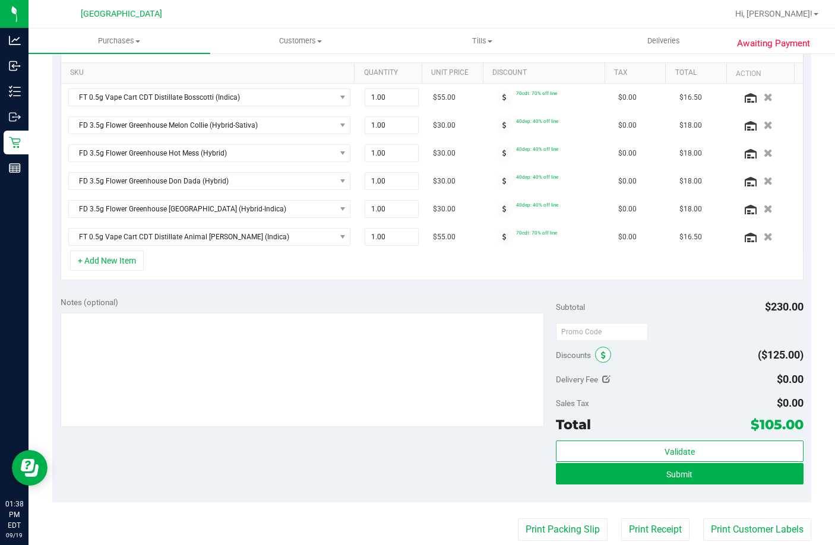
click at [601, 355] on icon at bounding box center [603, 355] width 5 height 8
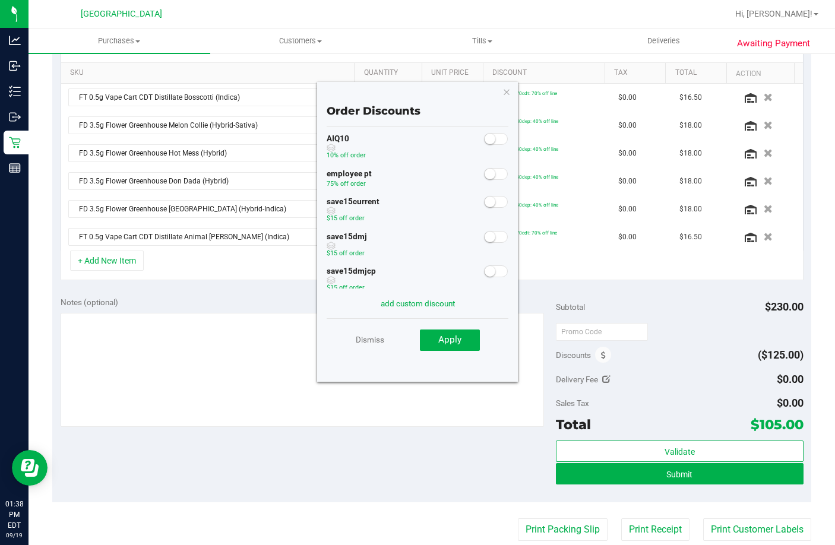
scroll to position [59, 0]
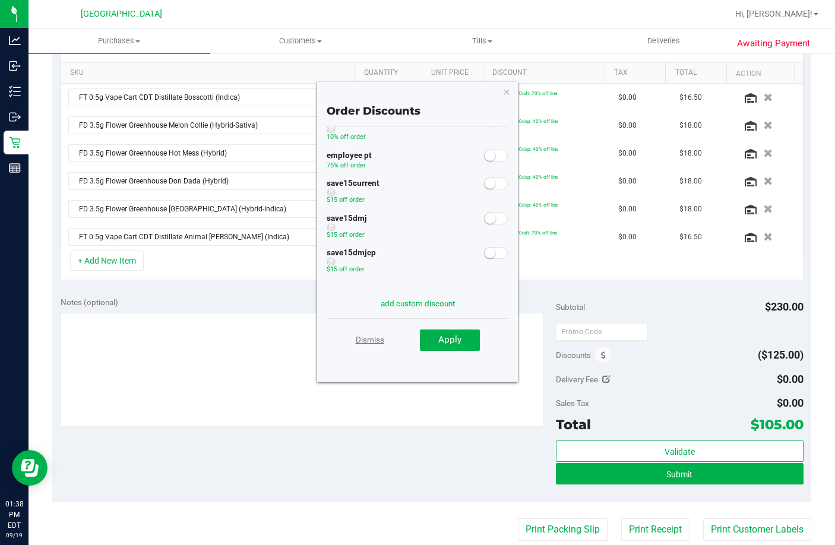
click at [378, 337] on link "Dismiss" at bounding box center [370, 339] width 28 height 21
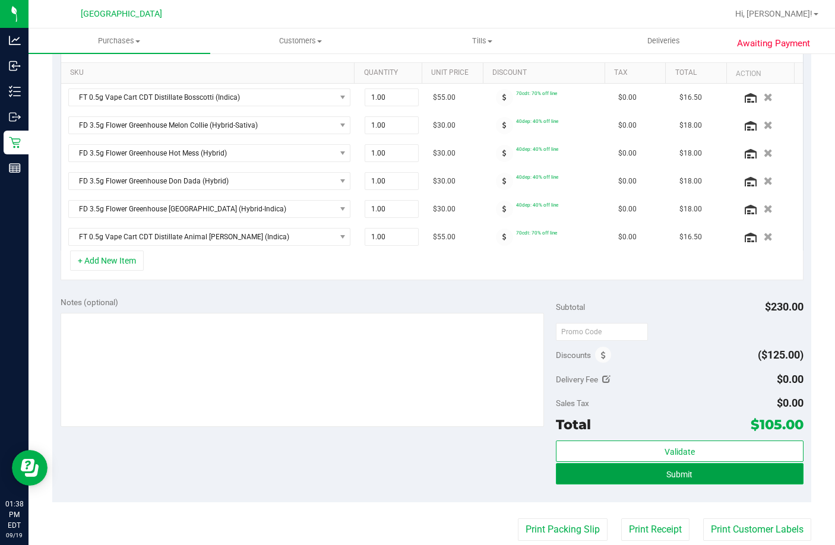
click at [622, 473] on button "Submit" at bounding box center [680, 473] width 248 height 21
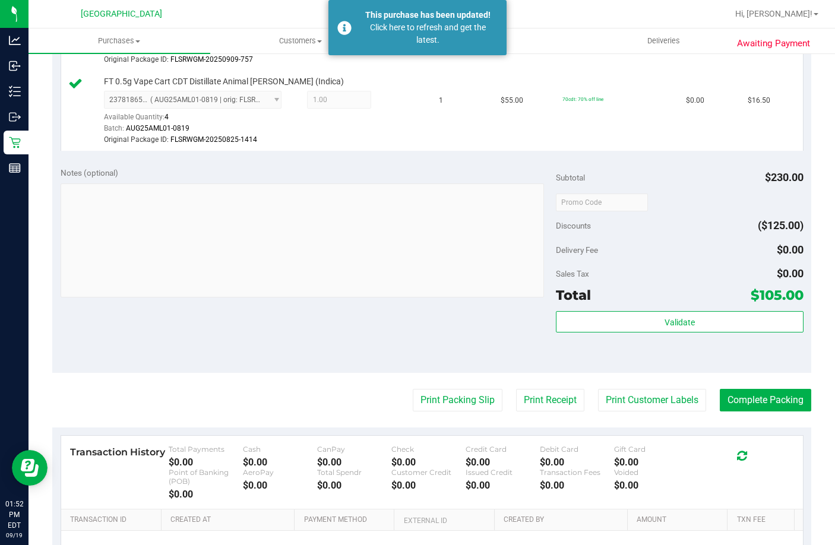
scroll to position [831, 0]
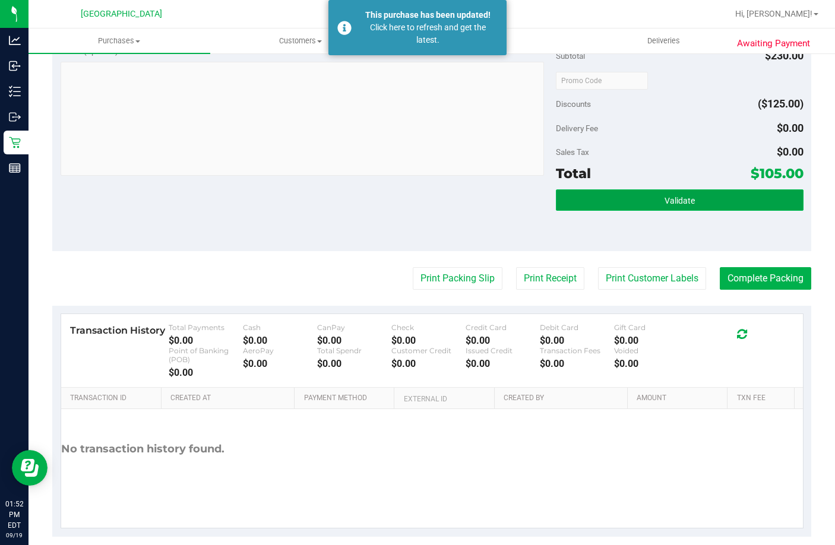
click at [648, 211] on button "Validate" at bounding box center [680, 199] width 248 height 21
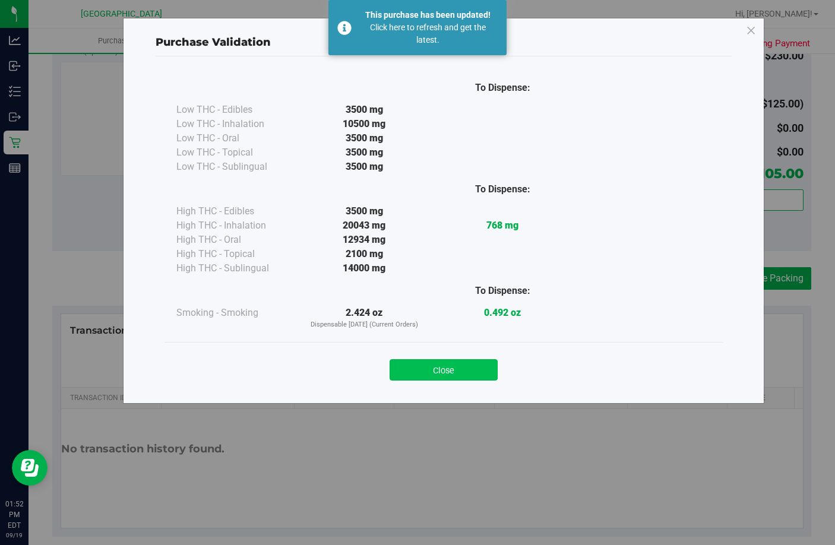
click at [476, 373] on button "Close" at bounding box center [443, 369] width 108 height 21
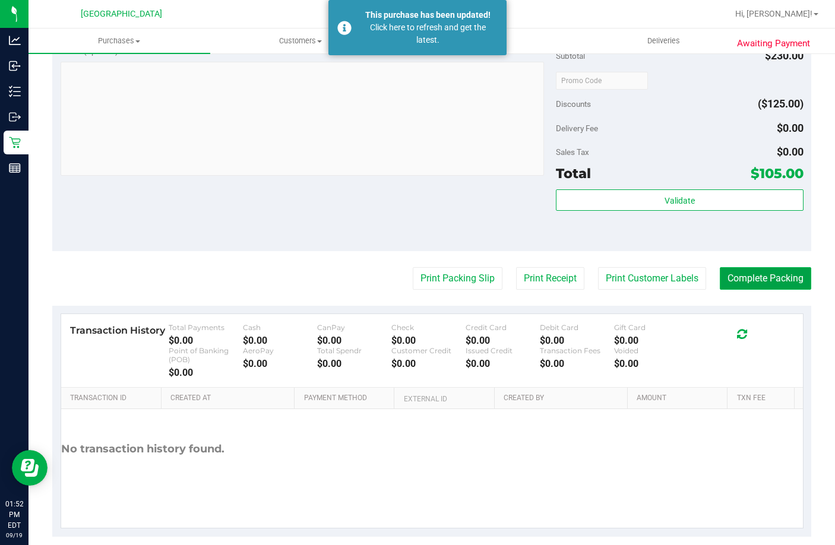
click at [752, 290] on button "Complete Packing" at bounding box center [765, 278] width 91 height 23
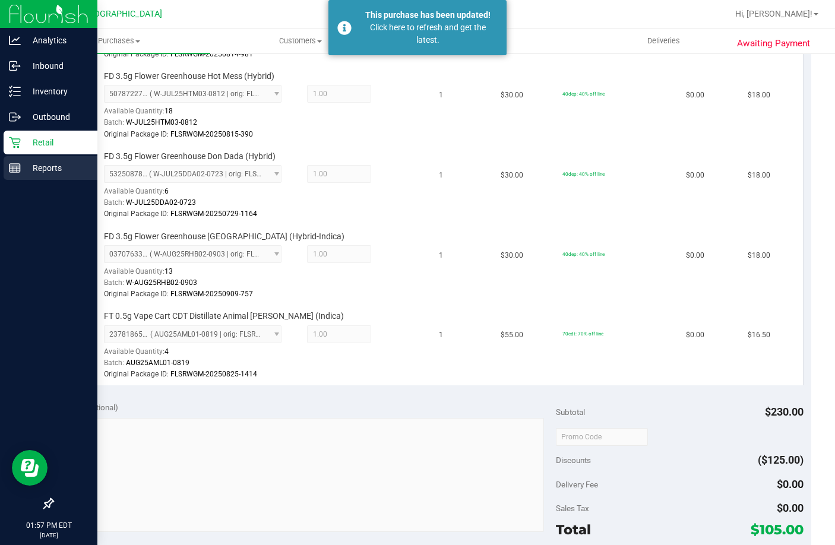
scroll to position [119, 0]
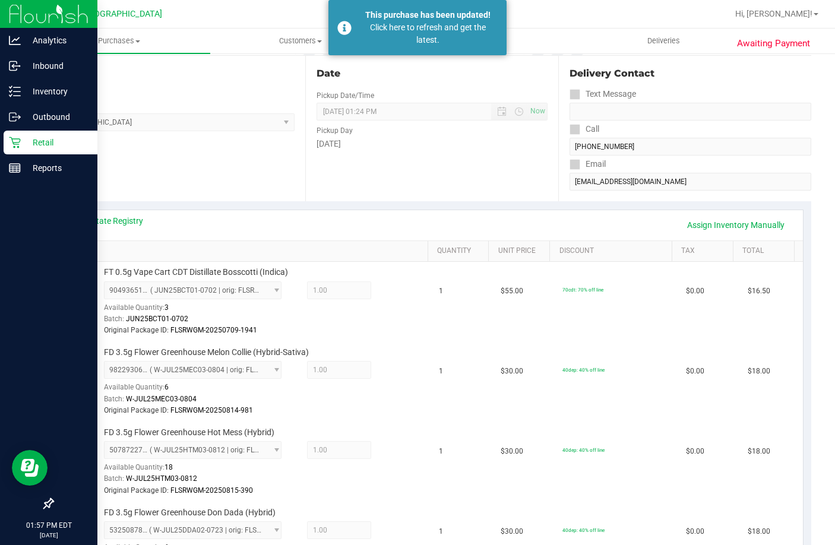
click at [20, 146] on icon at bounding box center [15, 143] width 12 height 12
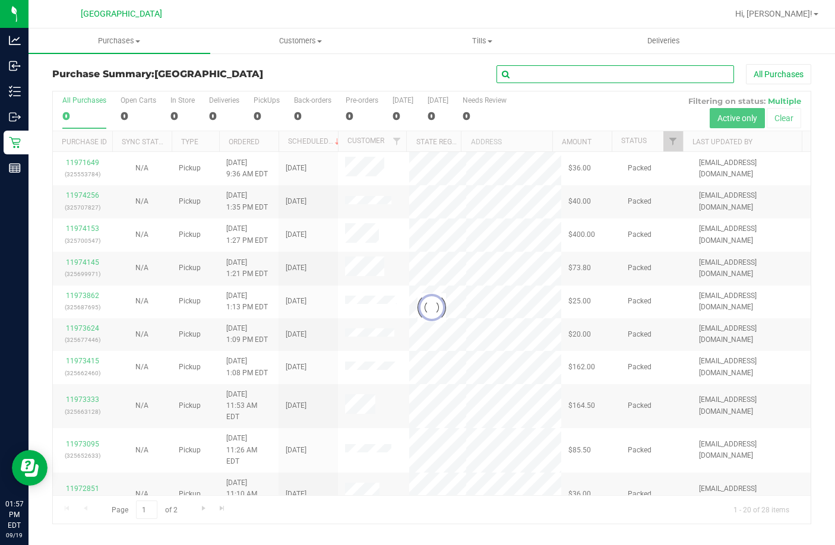
click at [599, 68] on input "text" at bounding box center [614, 74] width 237 height 18
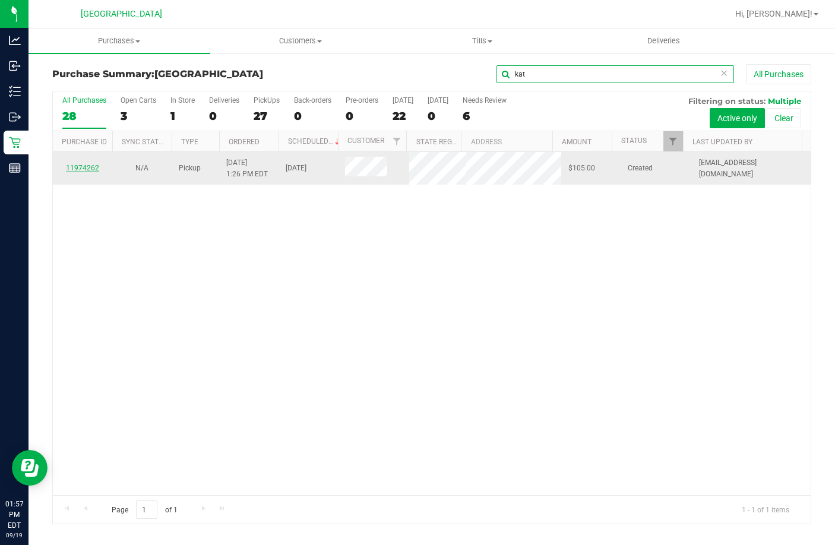
type input "kat"
click at [83, 172] on link "11974262" at bounding box center [82, 168] width 33 height 8
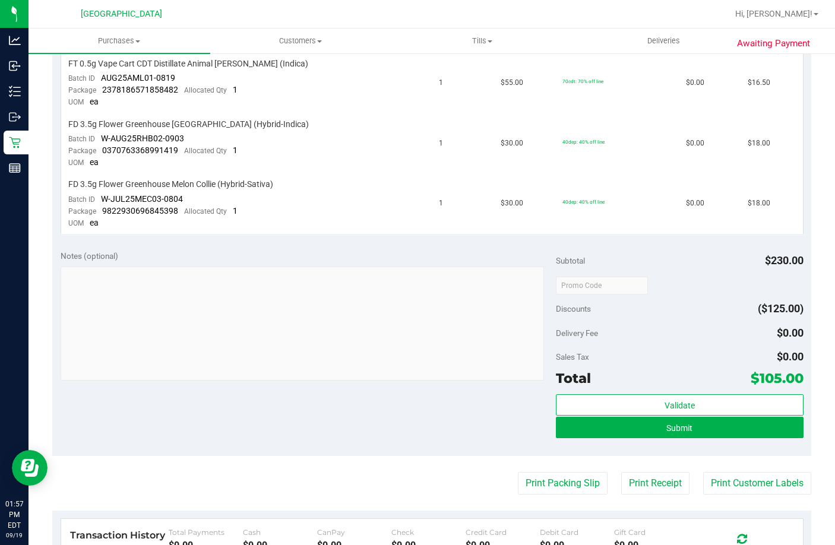
scroll to position [712, 0]
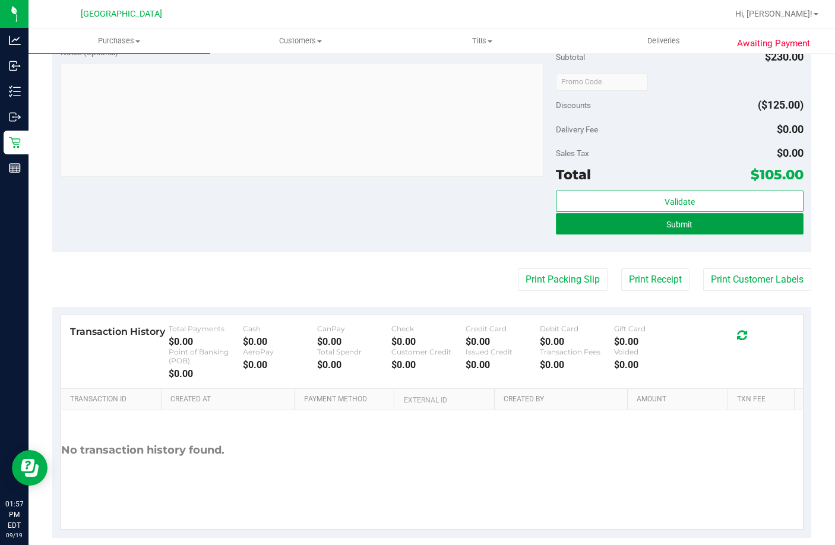
click at [682, 229] on span "Submit" at bounding box center [679, 224] width 26 height 9
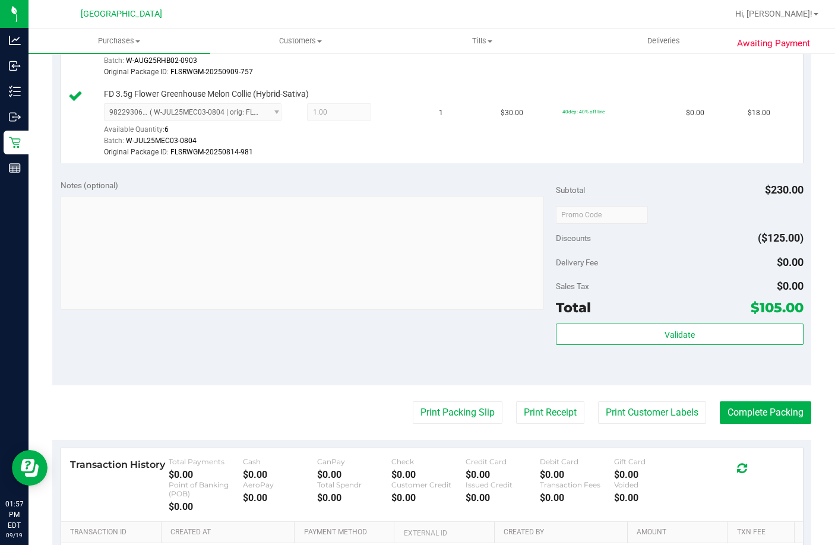
scroll to position [855, 0]
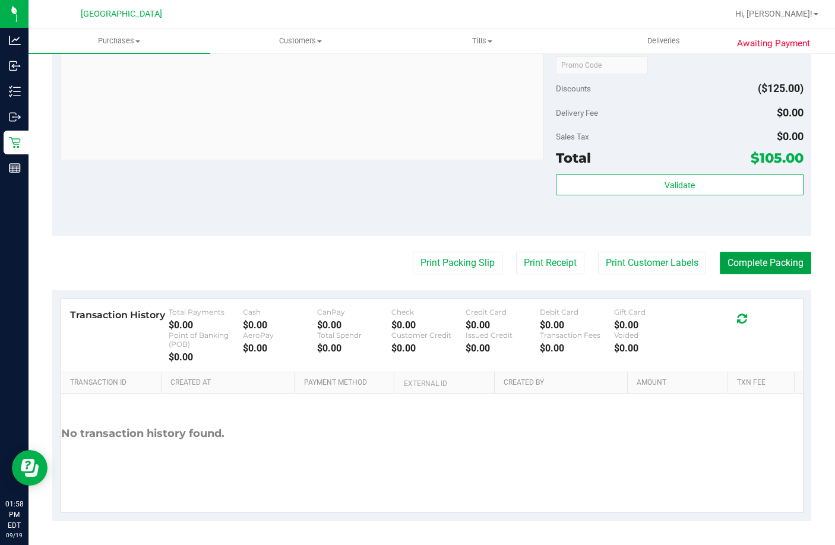
click at [740, 274] on button "Complete Packing" at bounding box center [765, 263] width 91 height 23
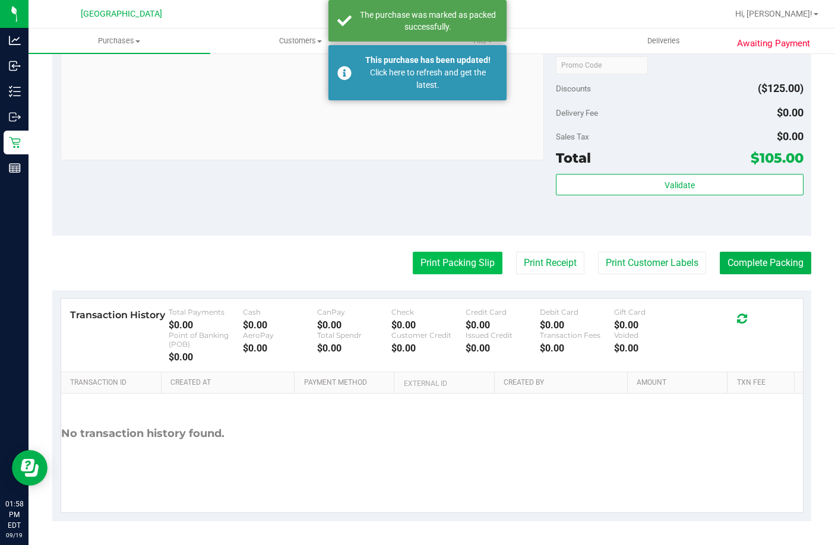
click at [444, 274] on button "Print Packing Slip" at bounding box center [458, 263] width 90 height 23
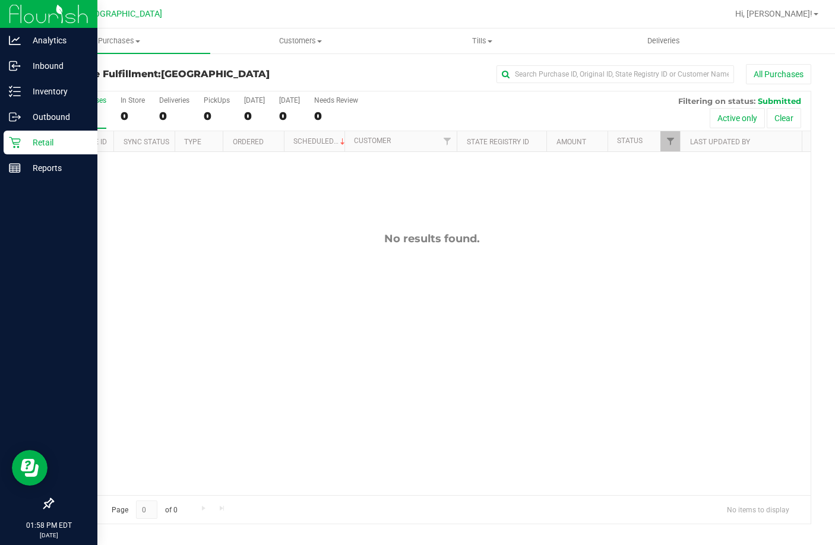
click at [20, 150] on div "Retail" at bounding box center [51, 143] width 94 height 24
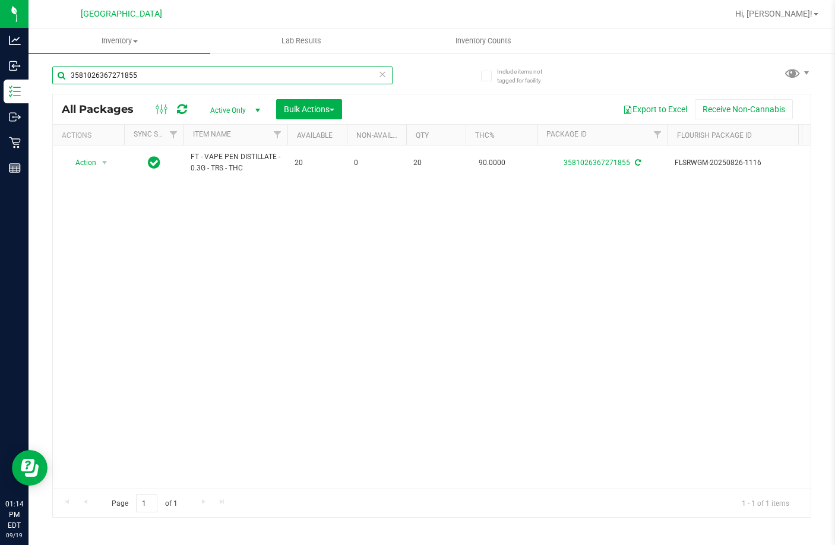
click at [191, 83] on input "3581026367271855" at bounding box center [222, 75] width 340 height 18
type input "5195405493207838"
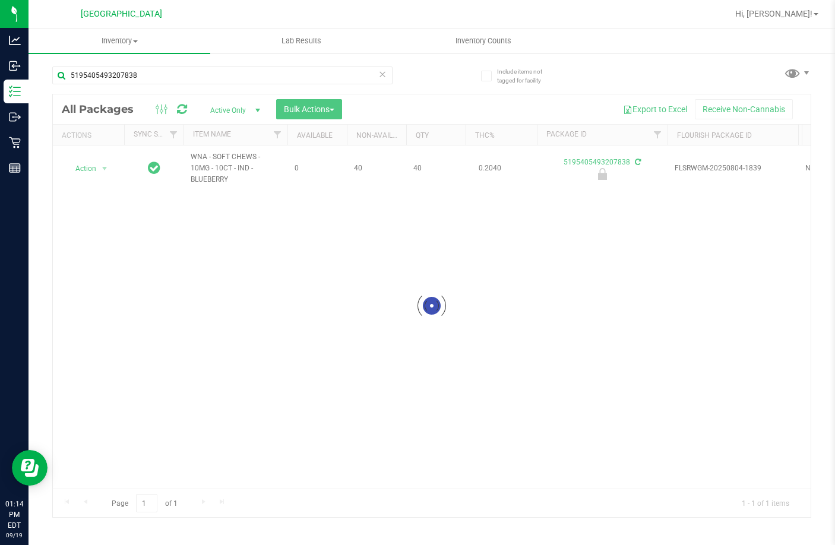
click at [103, 167] on div at bounding box center [432, 305] width 758 height 423
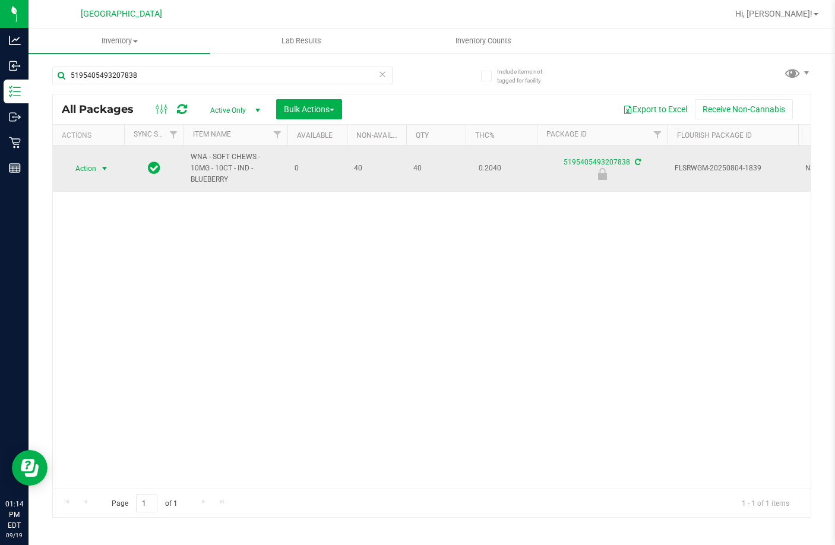
click at [104, 170] on span "select" at bounding box center [104, 168] width 9 height 9
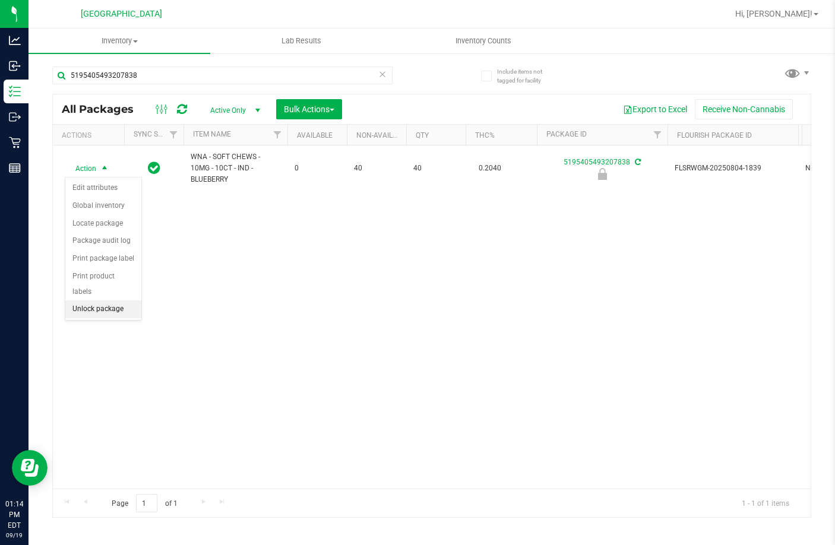
click at [117, 300] on li "Unlock package" at bounding box center [103, 309] width 76 height 18
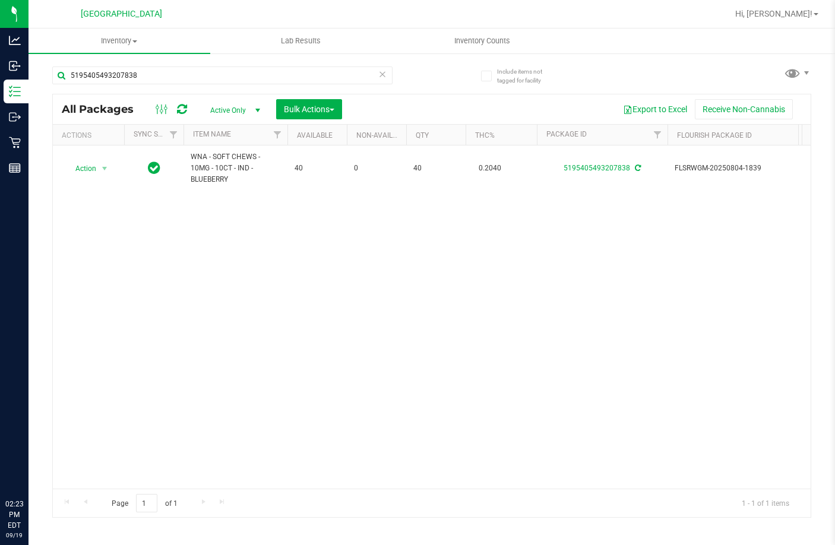
click at [183, 79] on input "5195405493207838" at bounding box center [222, 75] width 340 height 18
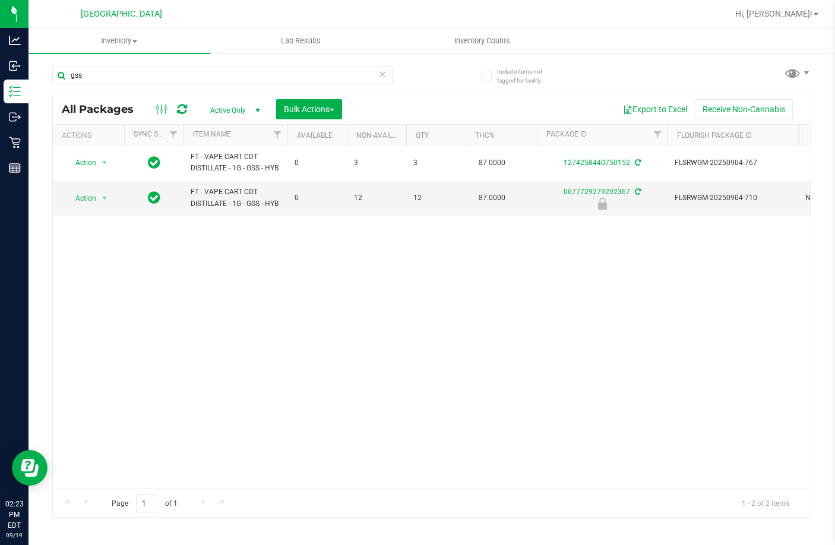
type input "gss"
click at [357, 331] on div "Action Action Adjust qty Create package Edit attributes Global inventory Locate…" at bounding box center [432, 316] width 758 height 343
click at [102, 203] on span "select" at bounding box center [104, 198] width 15 height 17
click at [121, 330] on li "Unlock package" at bounding box center [103, 339] width 76 height 18
